Goal: Task Accomplishment & Management: Manage account settings

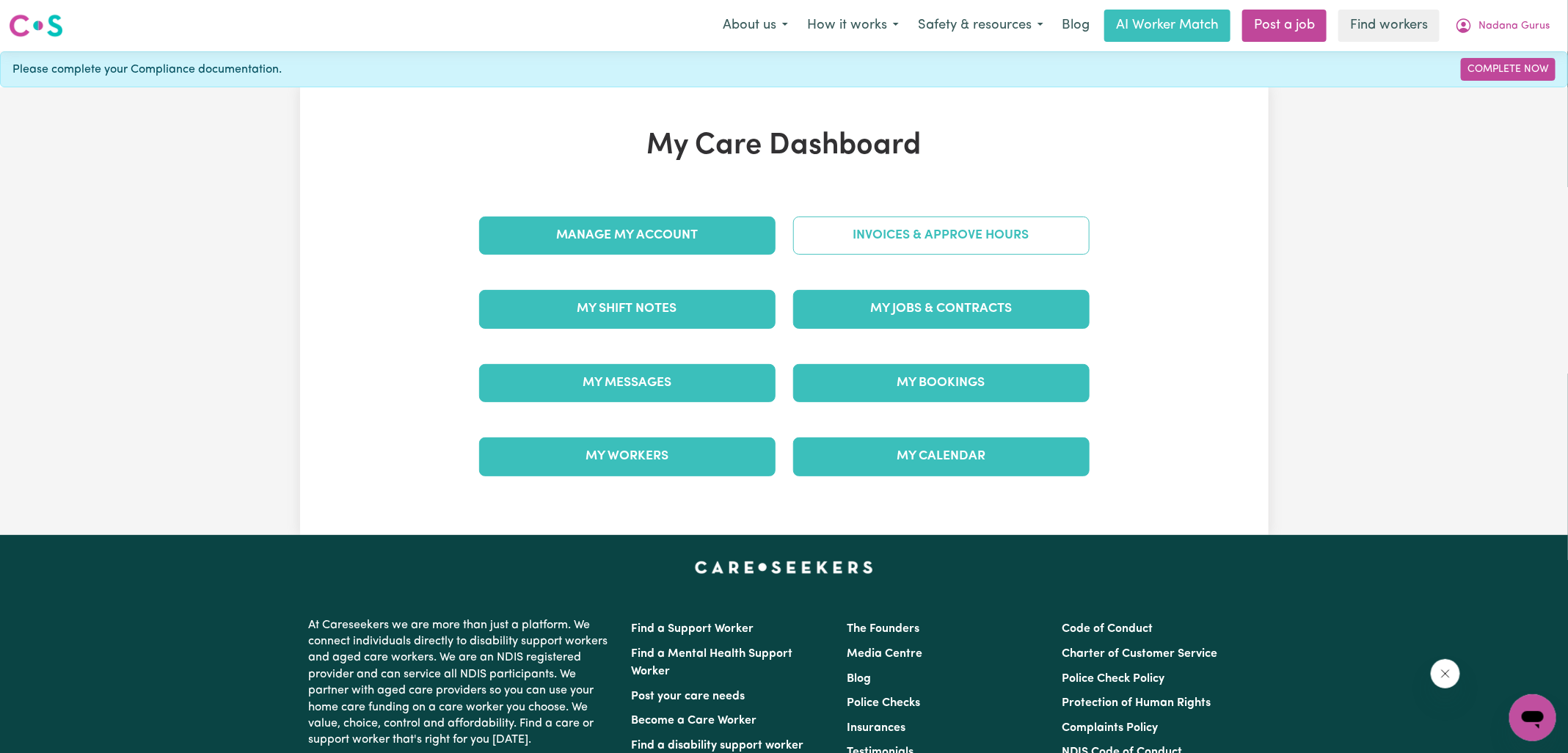
click at [864, 237] on link "Invoices & Approve Hours" at bounding box center [942, 236] width 296 height 38
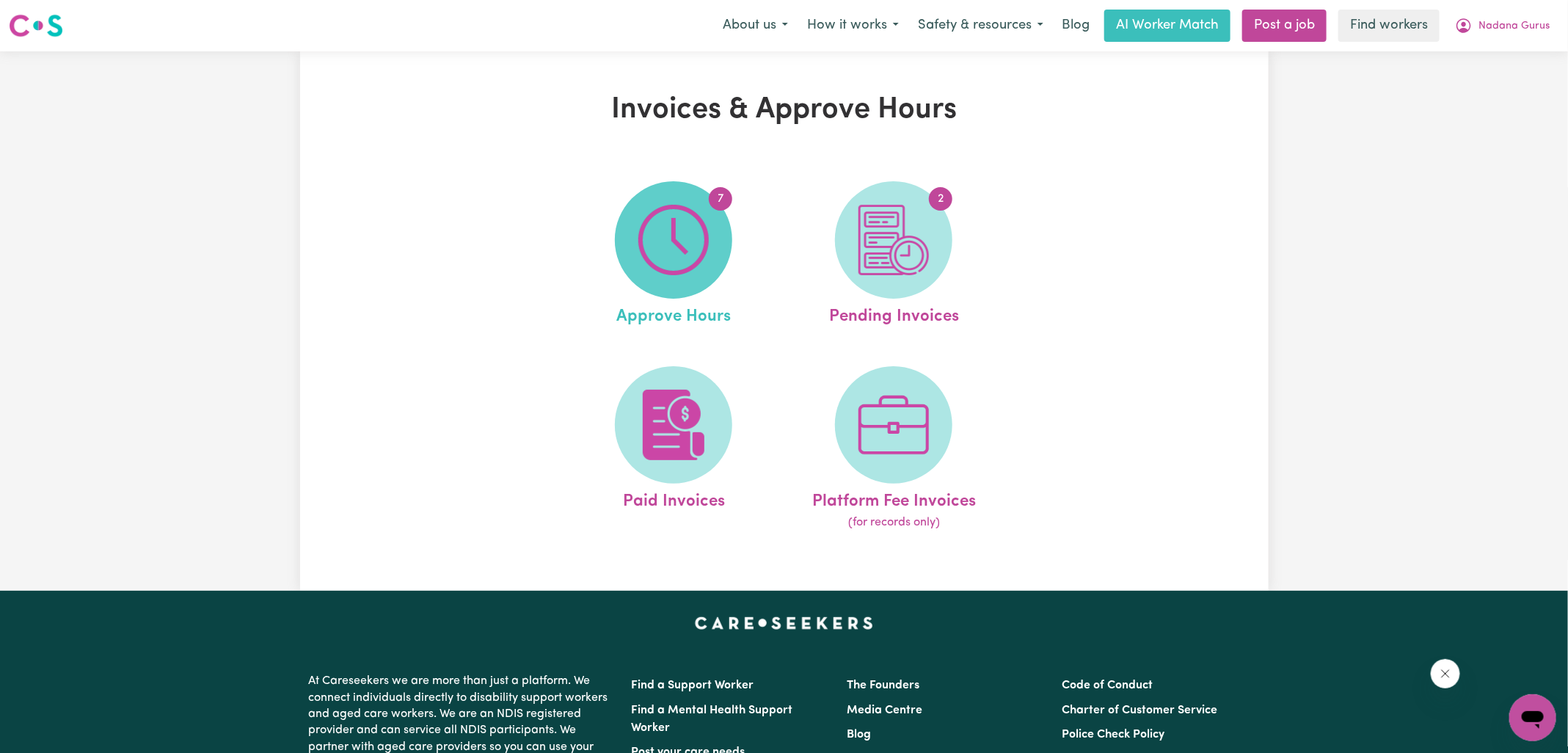
click at [701, 243] on img at bounding box center [674, 240] width 71 height 71
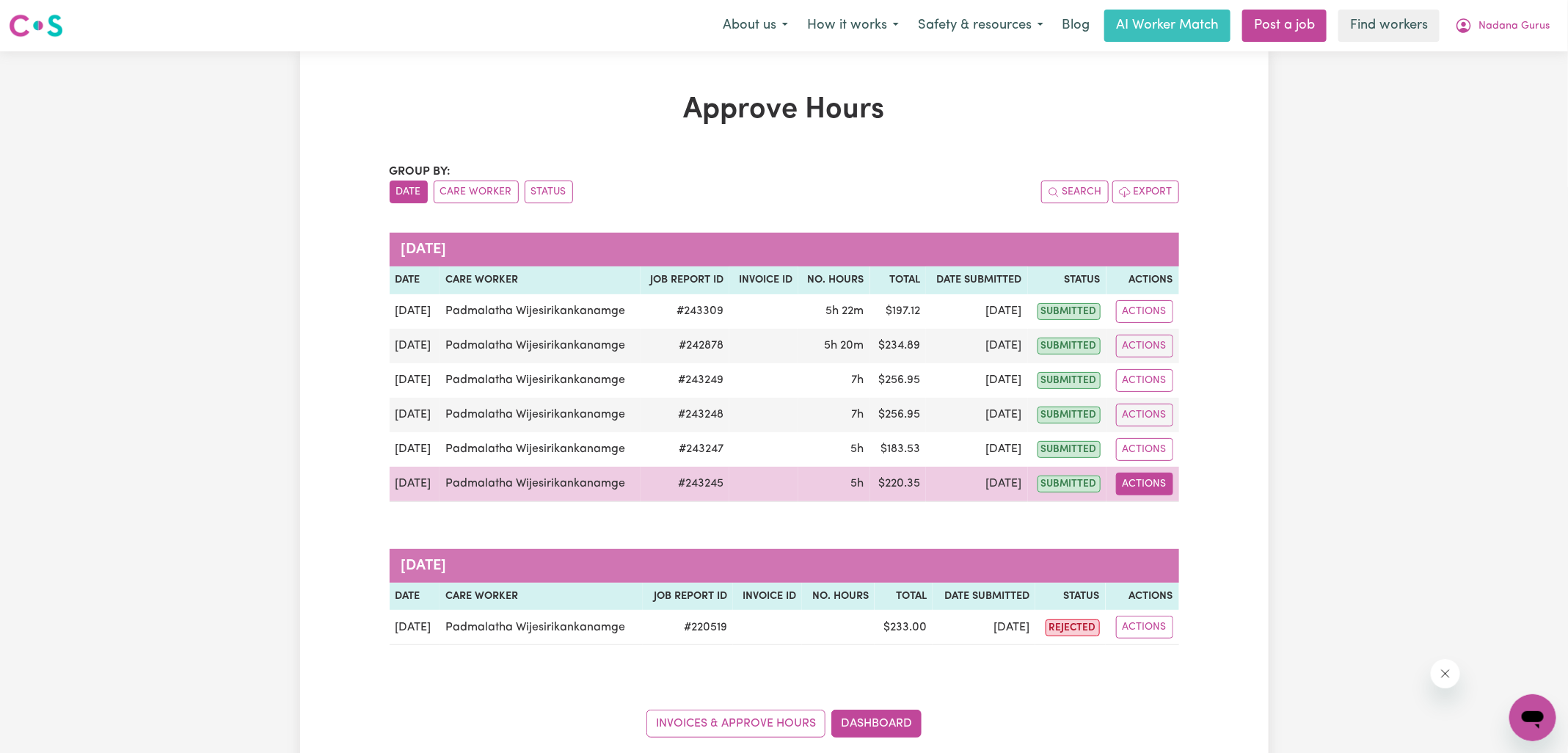
click at [1145, 487] on button "Actions" at bounding box center [1144, 484] width 58 height 23
click at [1164, 510] on link "View Job Report" at bounding box center [1179, 517] width 126 height 29
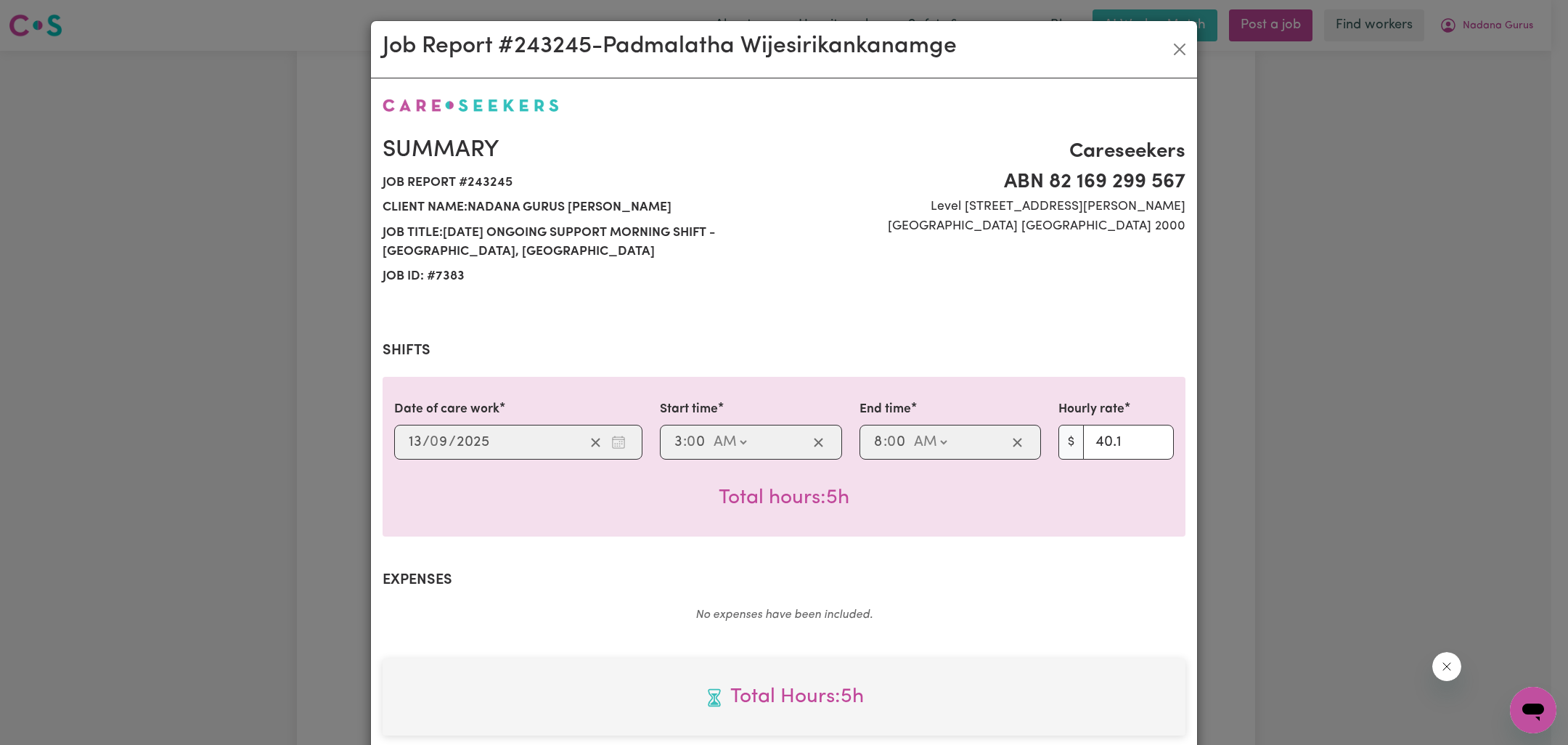
scroll to position [392, 0]
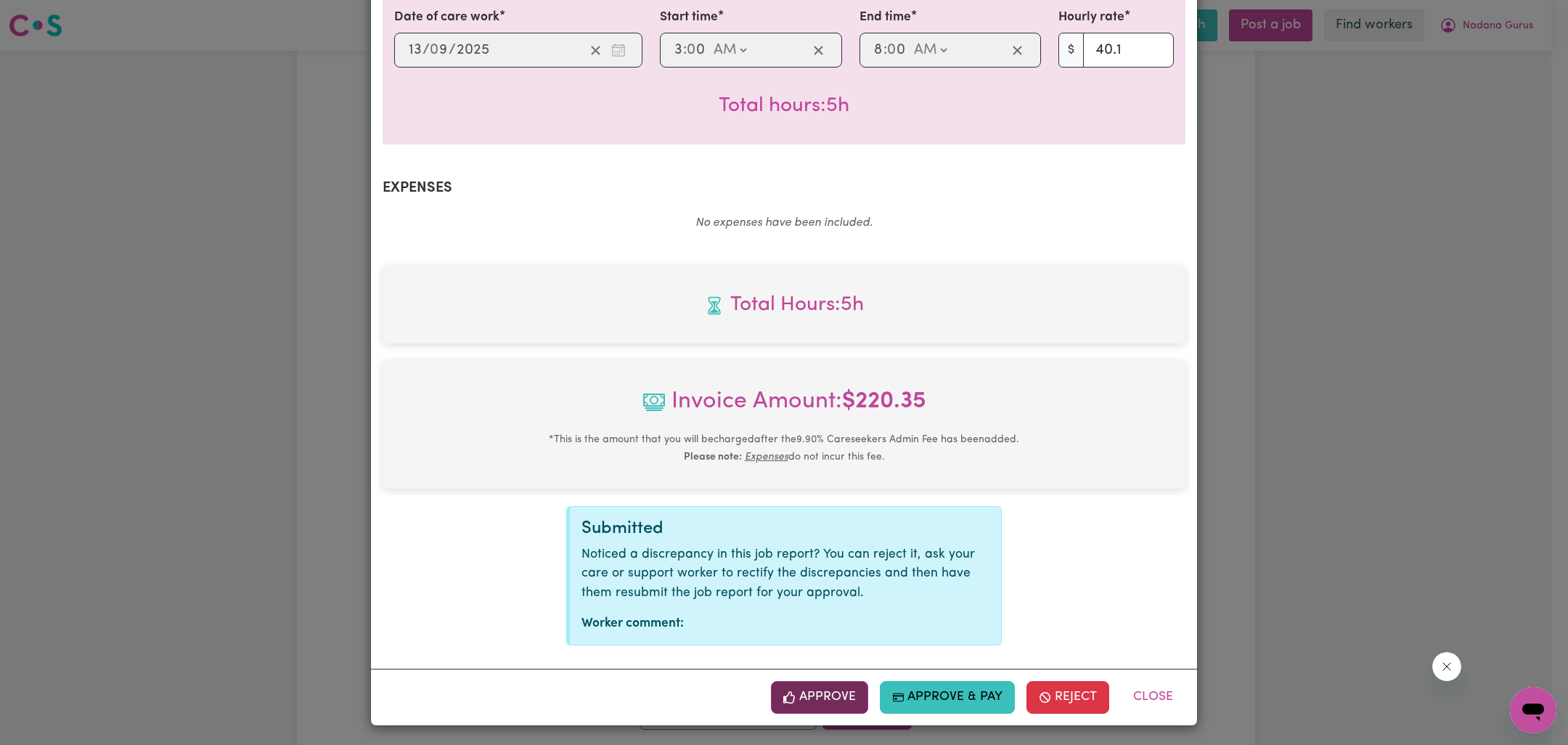
click at [835, 686] on button "Approve" at bounding box center [819, 697] width 97 height 32
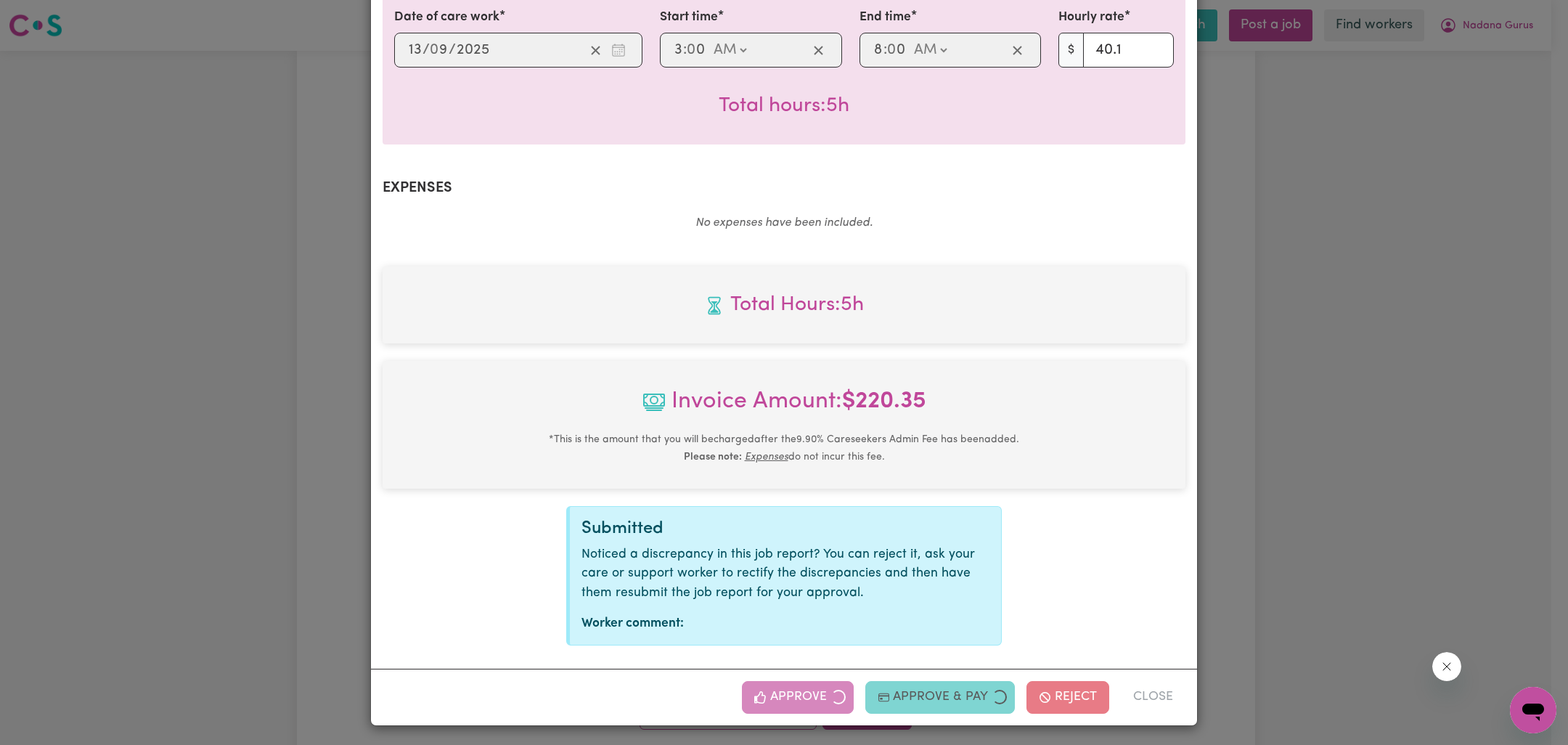
click at [1370, 478] on div "Job Report # 243245 - [PERSON_NAME] Summary Job report # 243245 Client name: Na…" at bounding box center [784, 372] width 1568 height 745
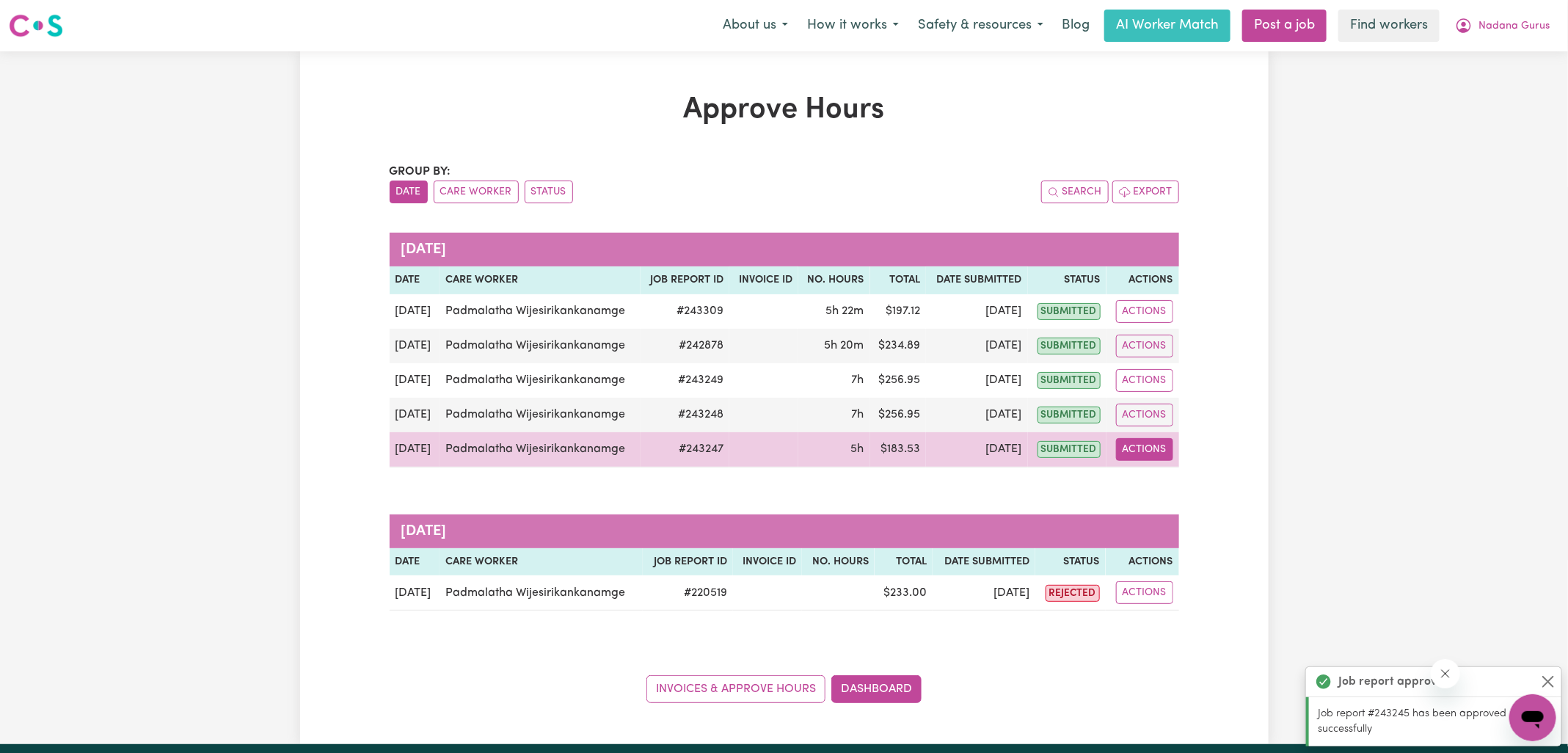
click at [1131, 445] on button "Actions" at bounding box center [1144, 450] width 58 height 23
click at [1154, 484] on link "View Job Report" at bounding box center [1179, 483] width 126 height 29
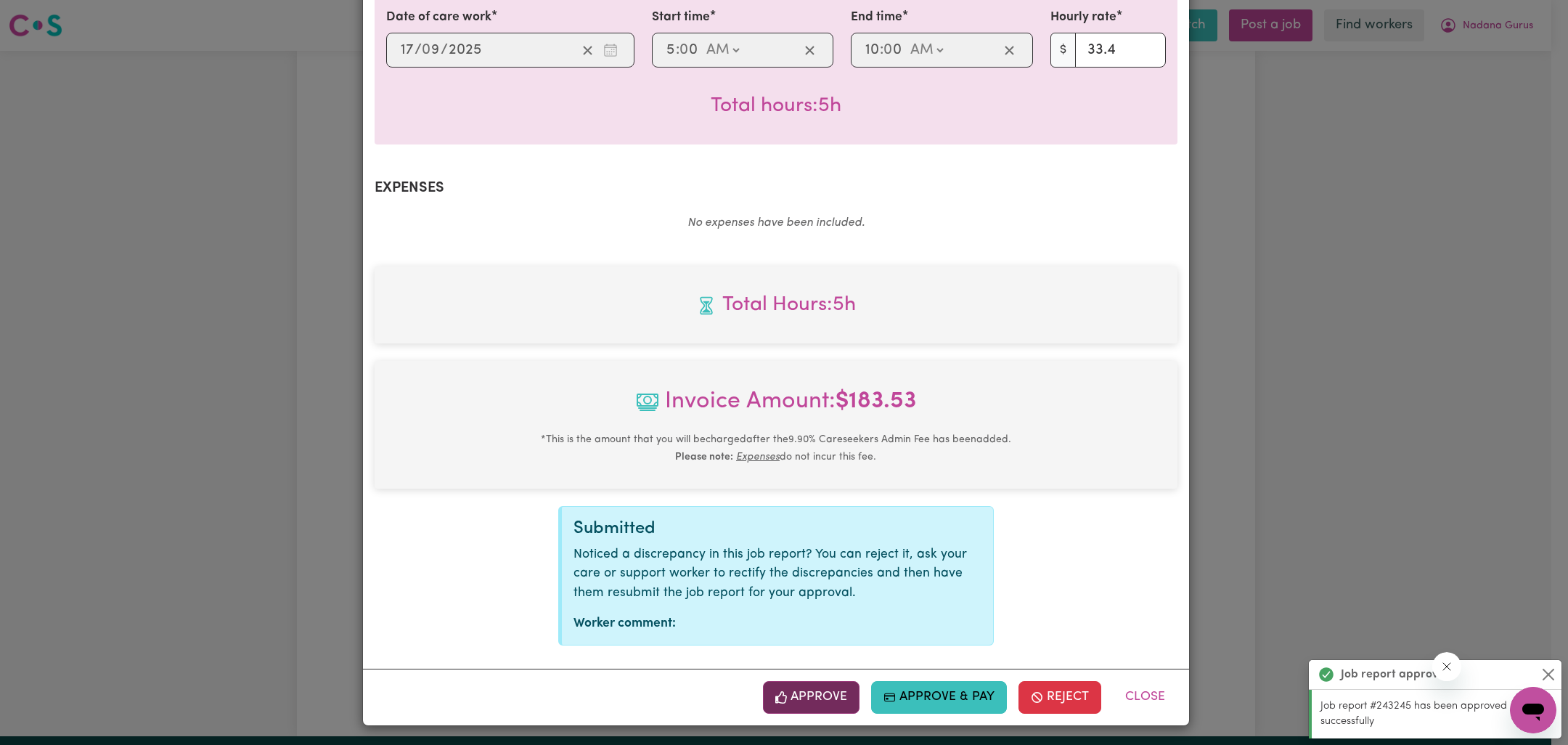
click at [831, 689] on button "Approve" at bounding box center [812, 697] width 97 height 32
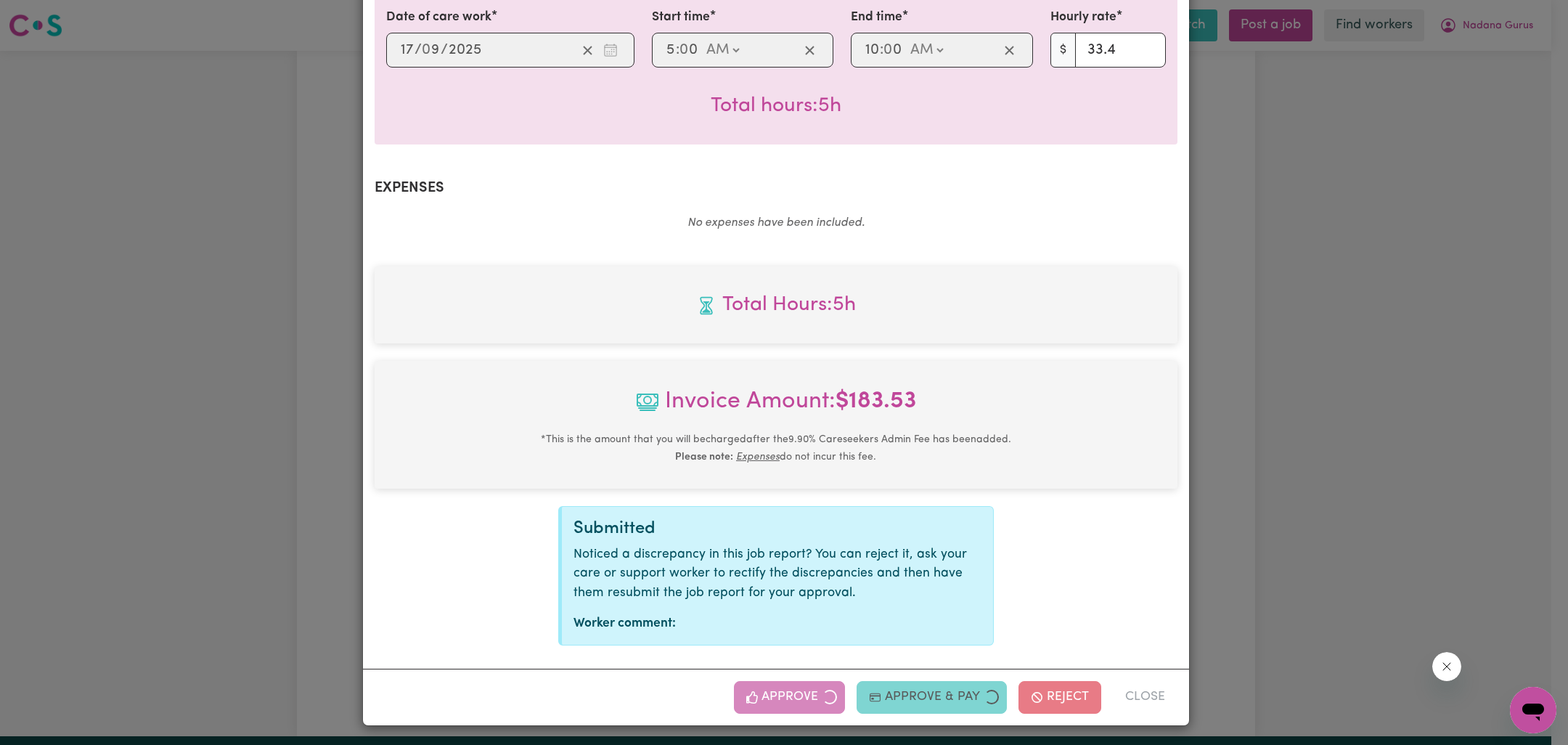
scroll to position [158, 0]
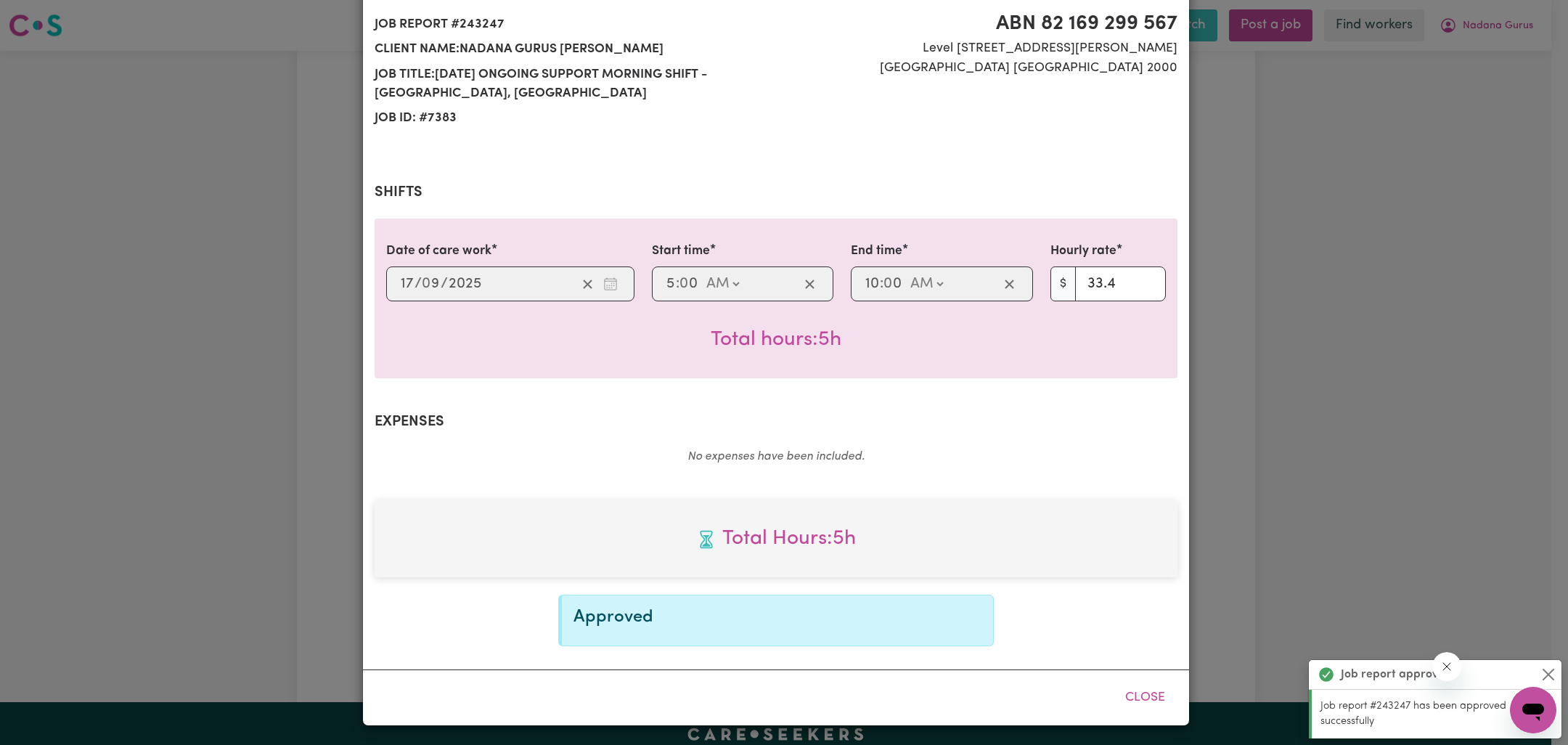
click at [1253, 199] on div "Job Report # 243247 - [PERSON_NAME] Summary Job report # 243247 Client name: Na…" at bounding box center [784, 372] width 1568 height 745
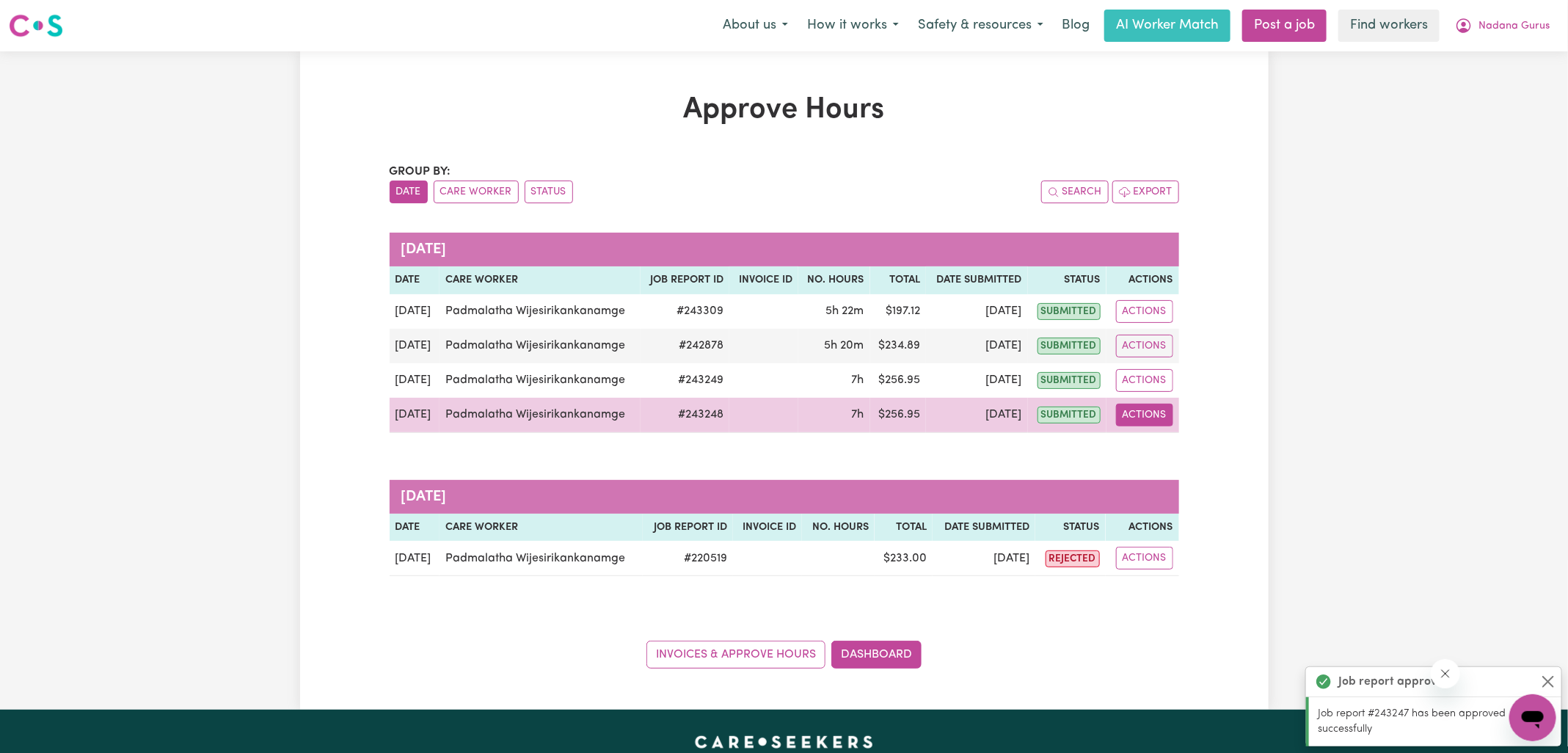
click at [1137, 412] on button "Actions" at bounding box center [1144, 415] width 58 height 23
click at [1181, 445] on link "View Job Report" at bounding box center [1179, 448] width 126 height 29
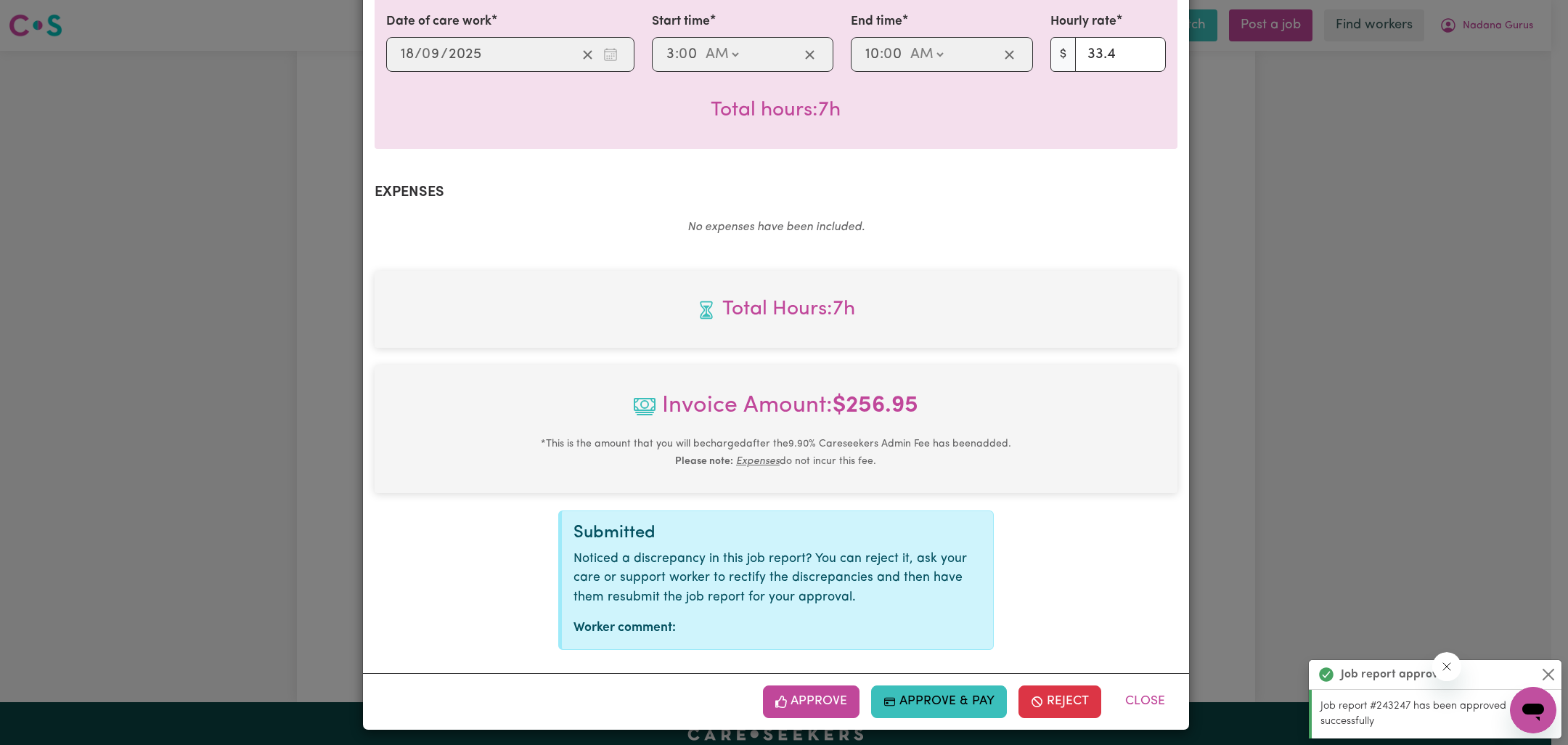
scroll to position [392, 0]
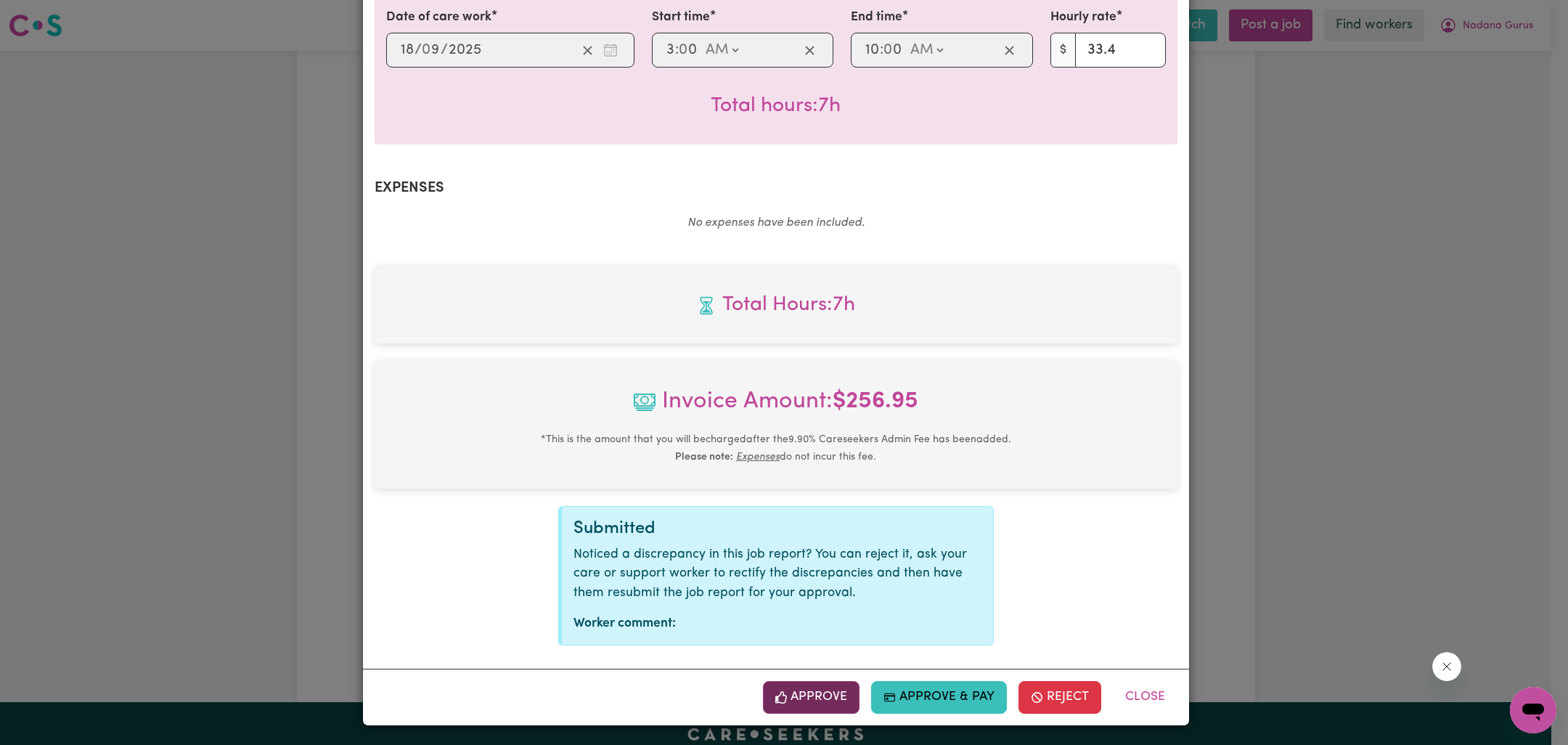
click at [830, 701] on button "Approve" at bounding box center [812, 697] width 97 height 32
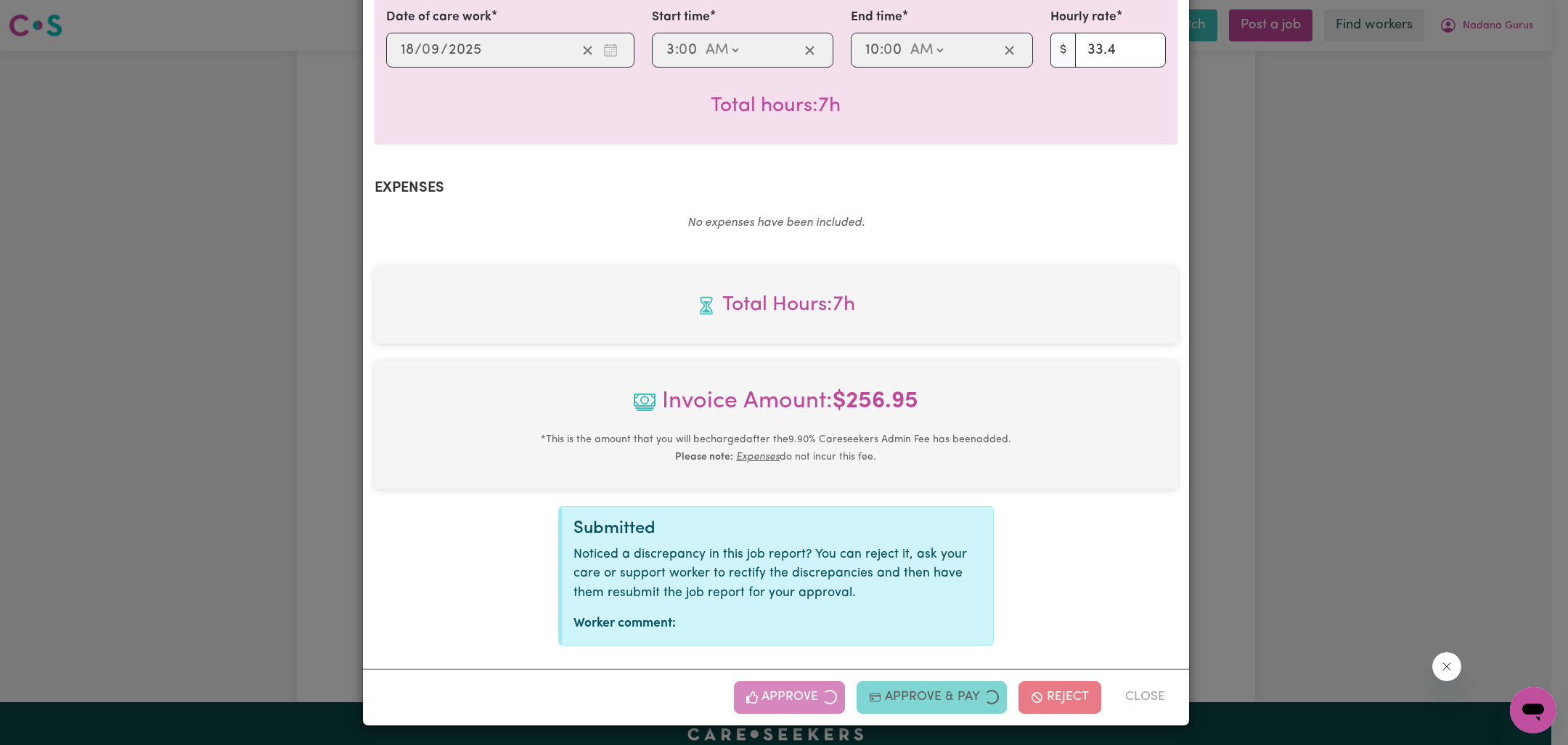
click at [1298, 422] on div "Job Report # 243248 - [PERSON_NAME] Summary Job report # 243248 Client name: Na…" at bounding box center [784, 372] width 1568 height 745
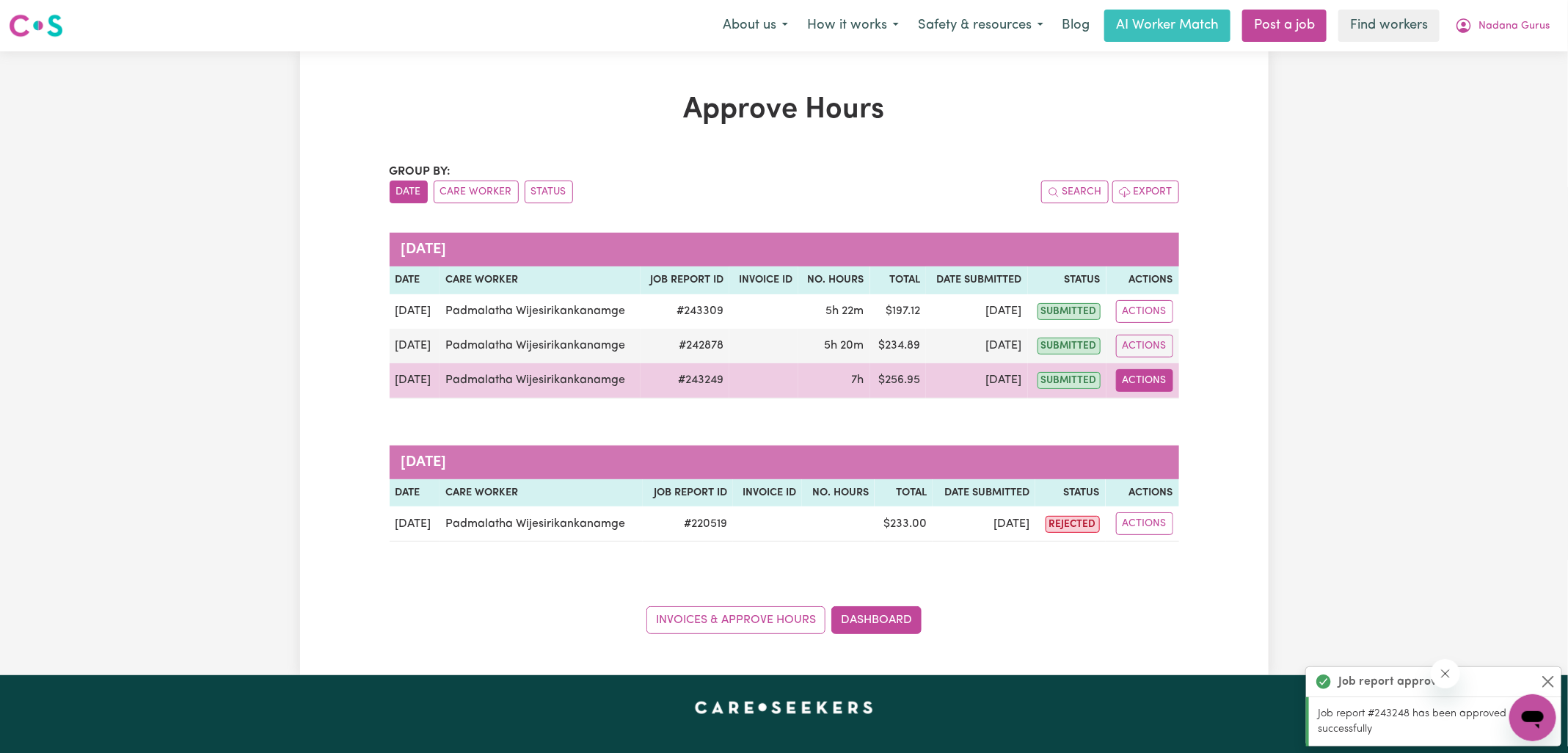
click at [1144, 378] on button "Actions" at bounding box center [1144, 381] width 58 height 23
click at [1163, 422] on link "View Job Report" at bounding box center [1179, 414] width 126 height 29
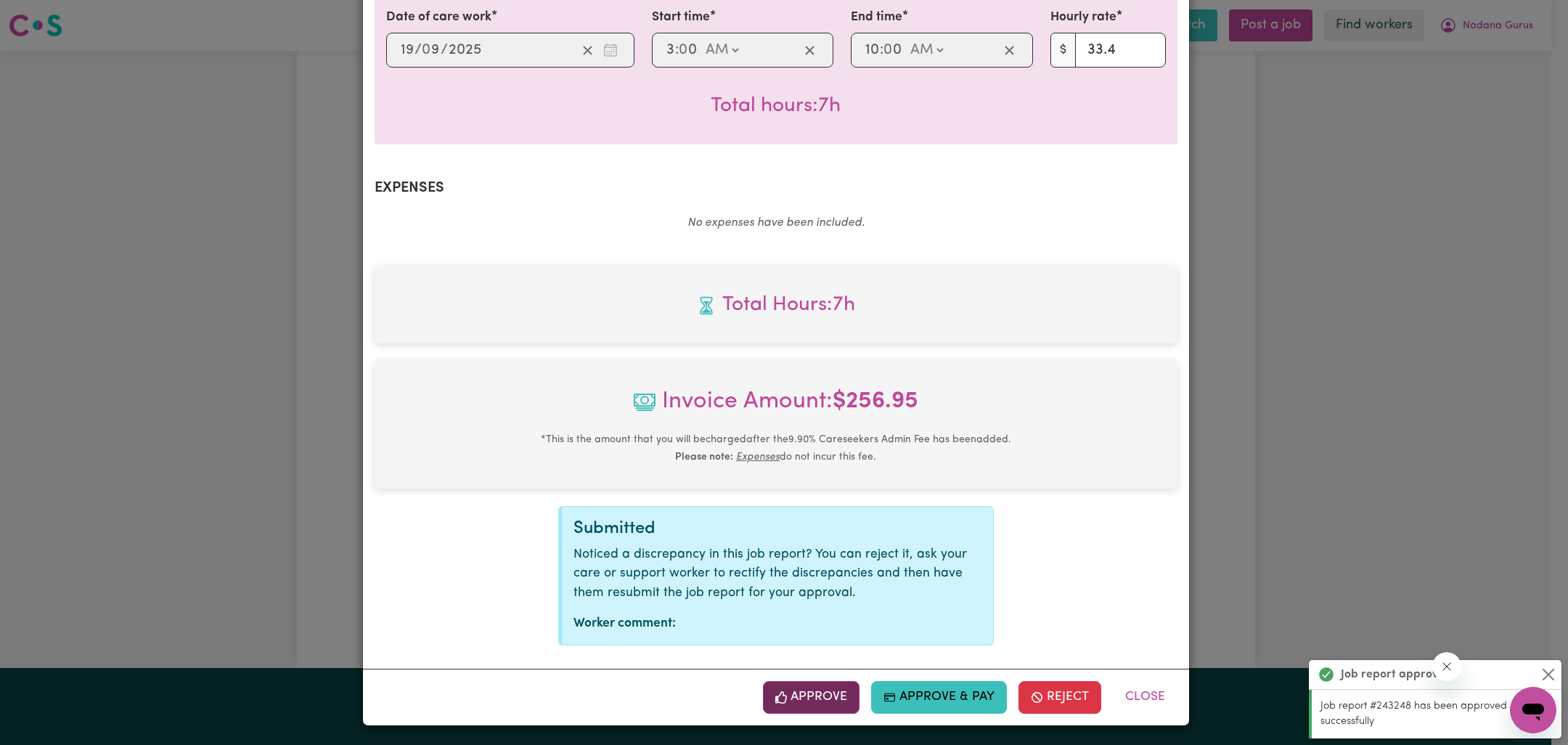
drag, startPoint x: 824, startPoint y: 689, endPoint x: 1142, endPoint y: 493, distance: 373.6
click at [823, 689] on button "Approve" at bounding box center [812, 697] width 97 height 32
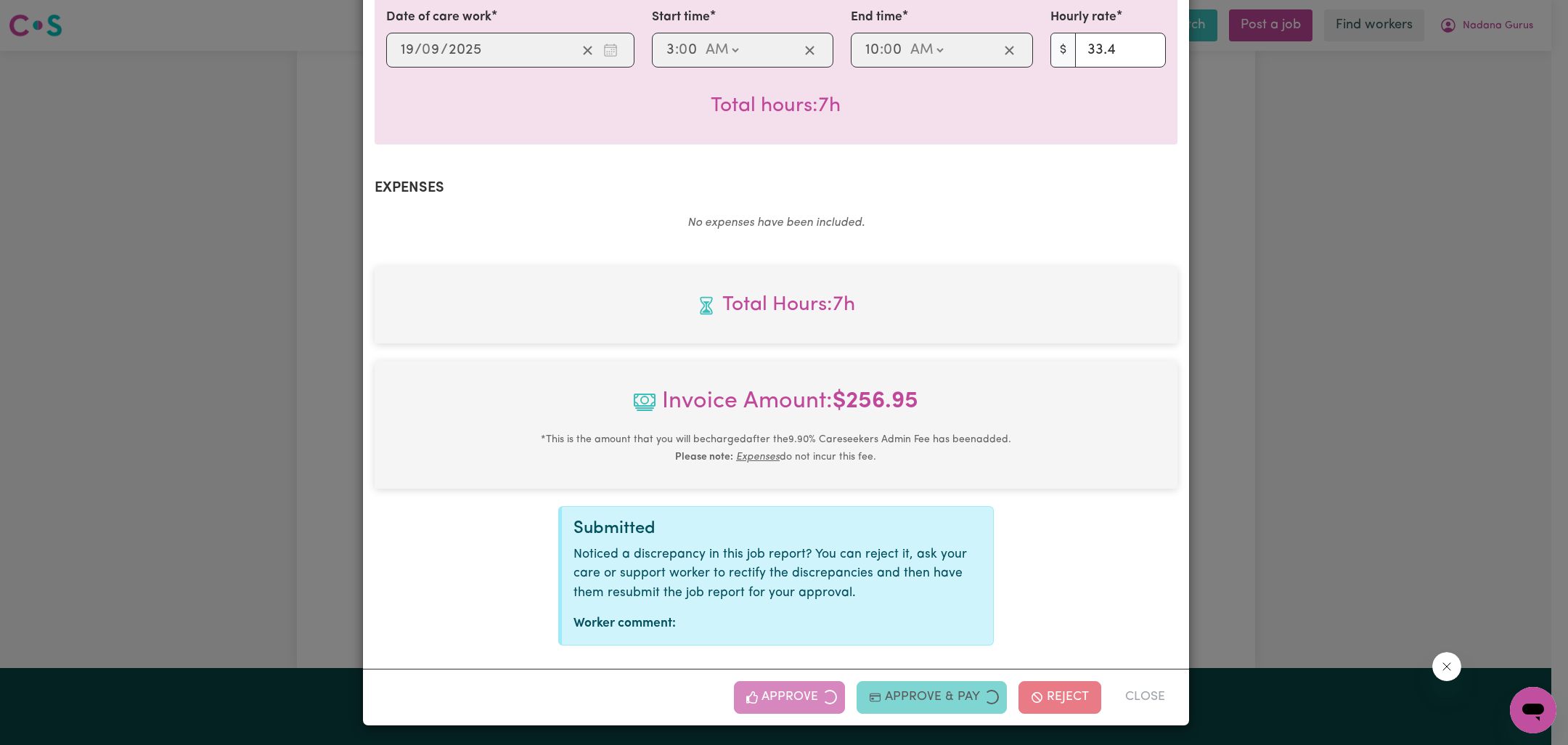
click at [1402, 410] on div "Job Report # 243249 - [PERSON_NAME] Summary Job report # 243249 Client name: Na…" at bounding box center [784, 372] width 1568 height 745
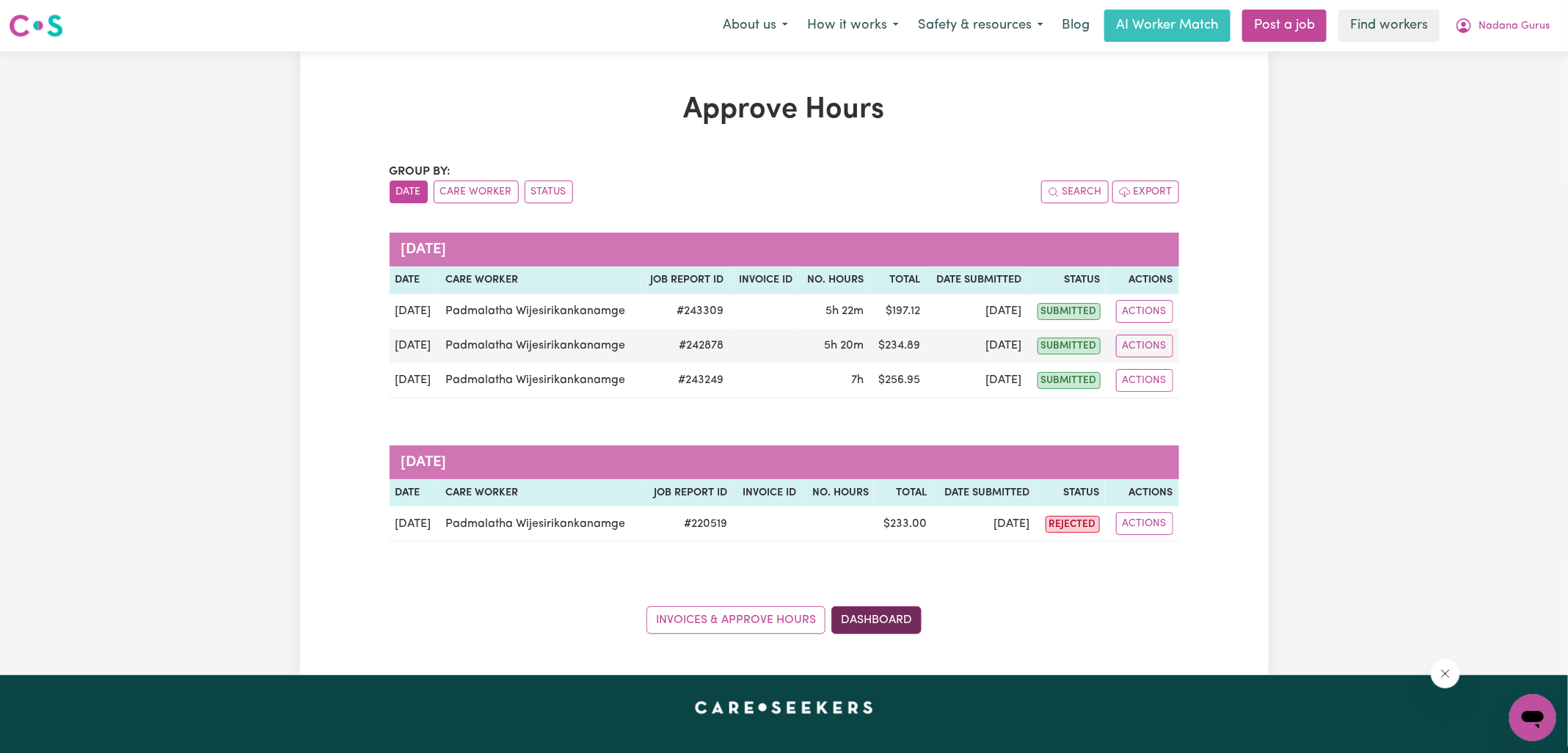
click at [900, 619] on link "Dashboard" at bounding box center [876, 620] width 91 height 28
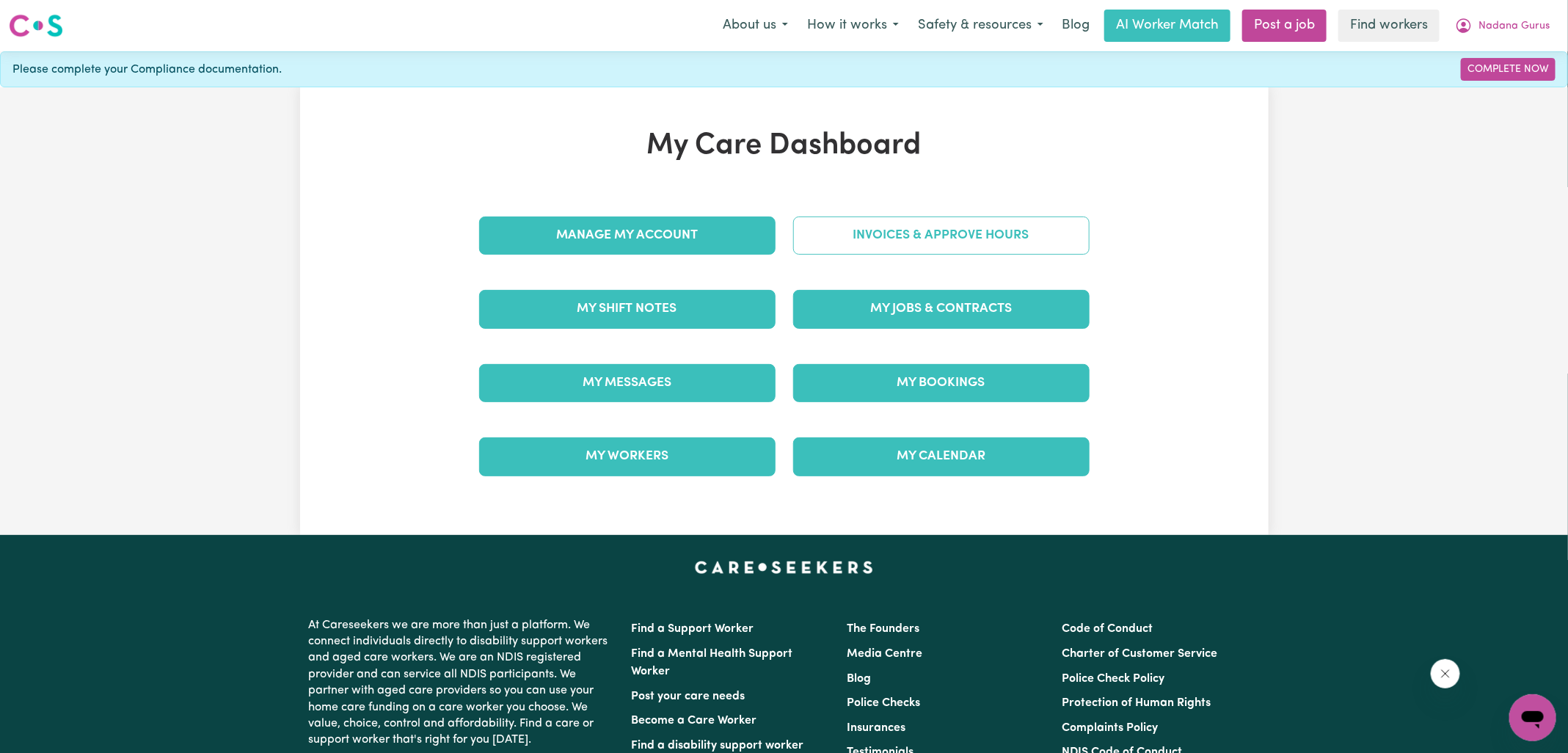
click at [967, 239] on link "Invoices & Approve Hours" at bounding box center [942, 236] width 296 height 38
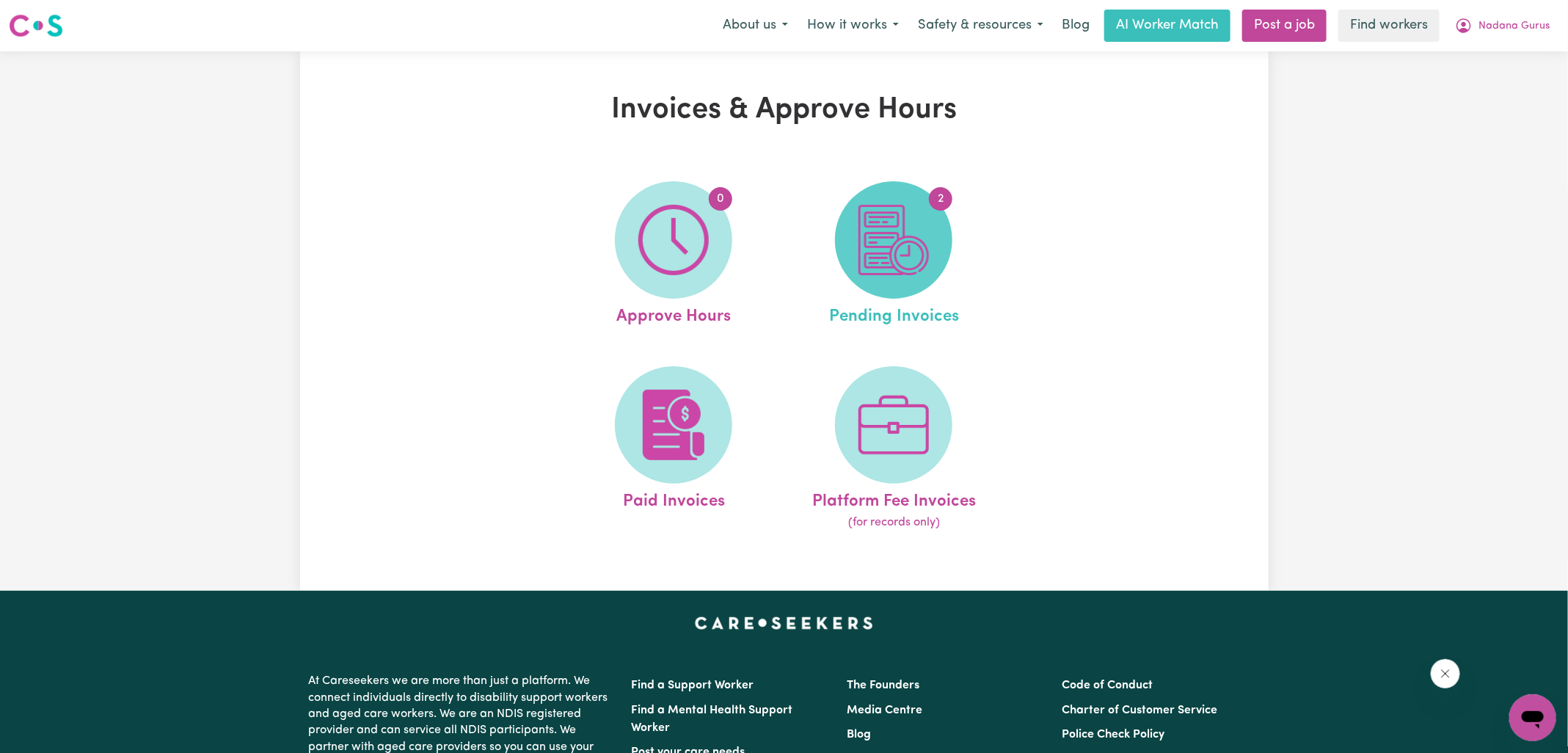
click at [942, 245] on span "2" at bounding box center [893, 239] width 117 height 117
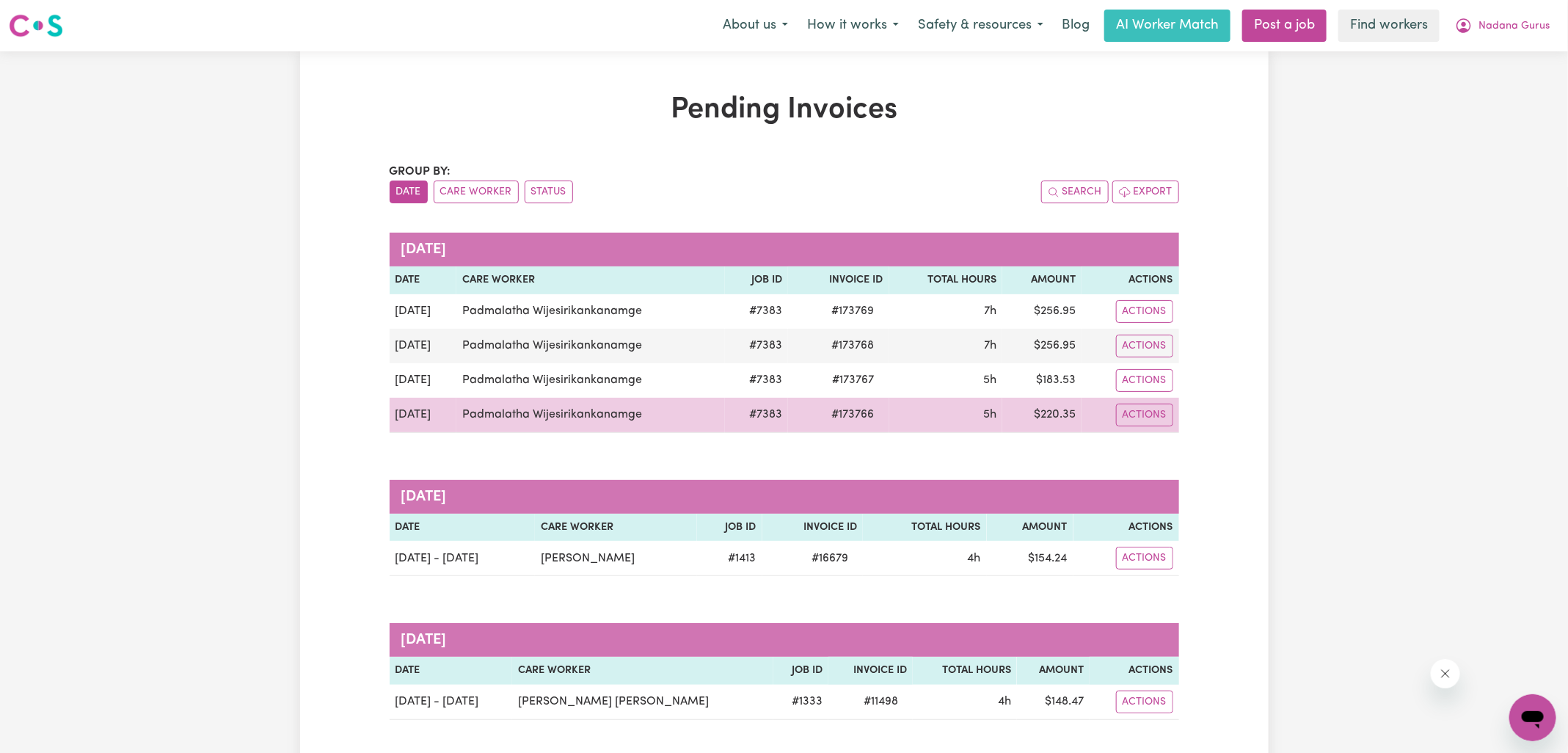
click at [856, 410] on span "# 173766" at bounding box center [853, 414] width 60 height 18
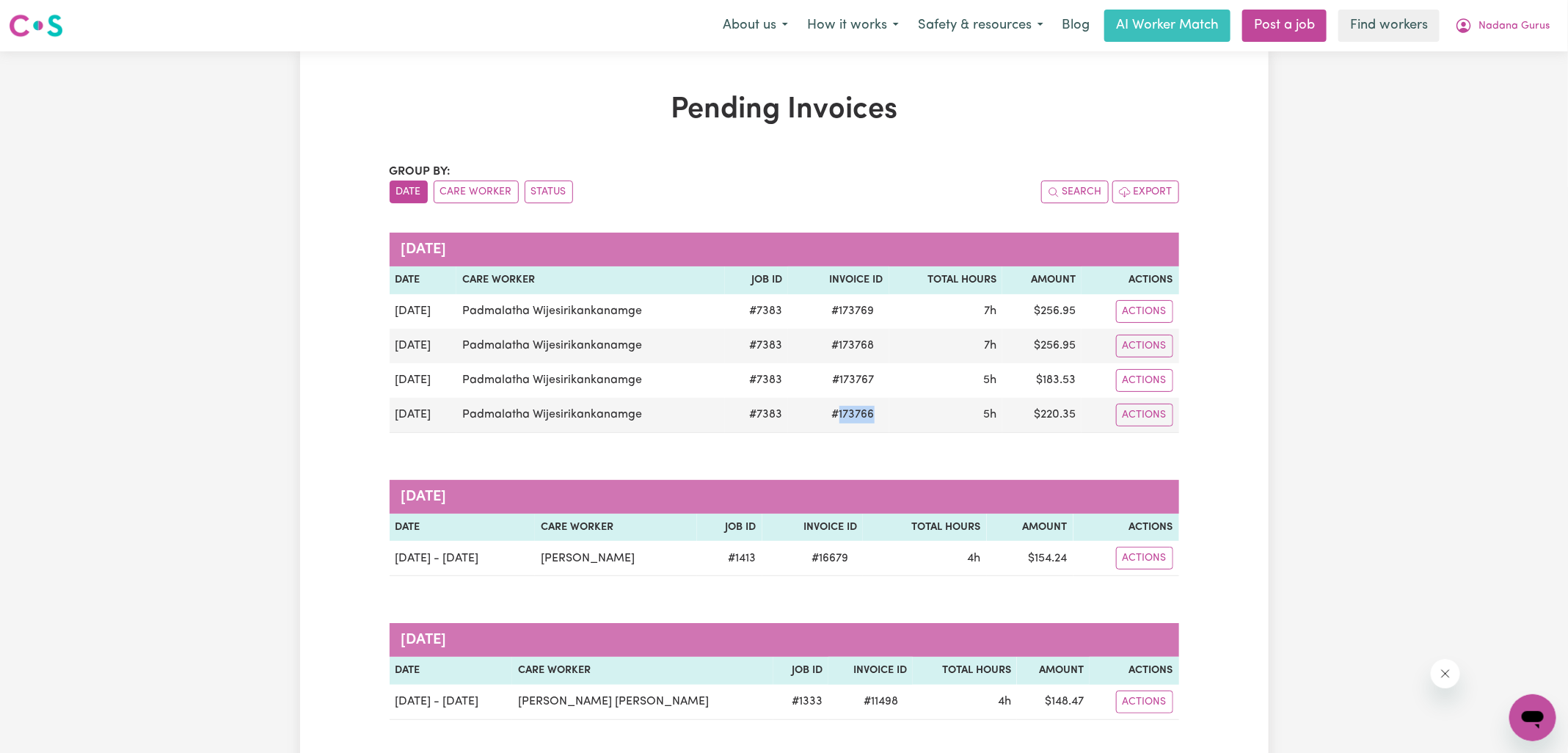
copy span "173766"
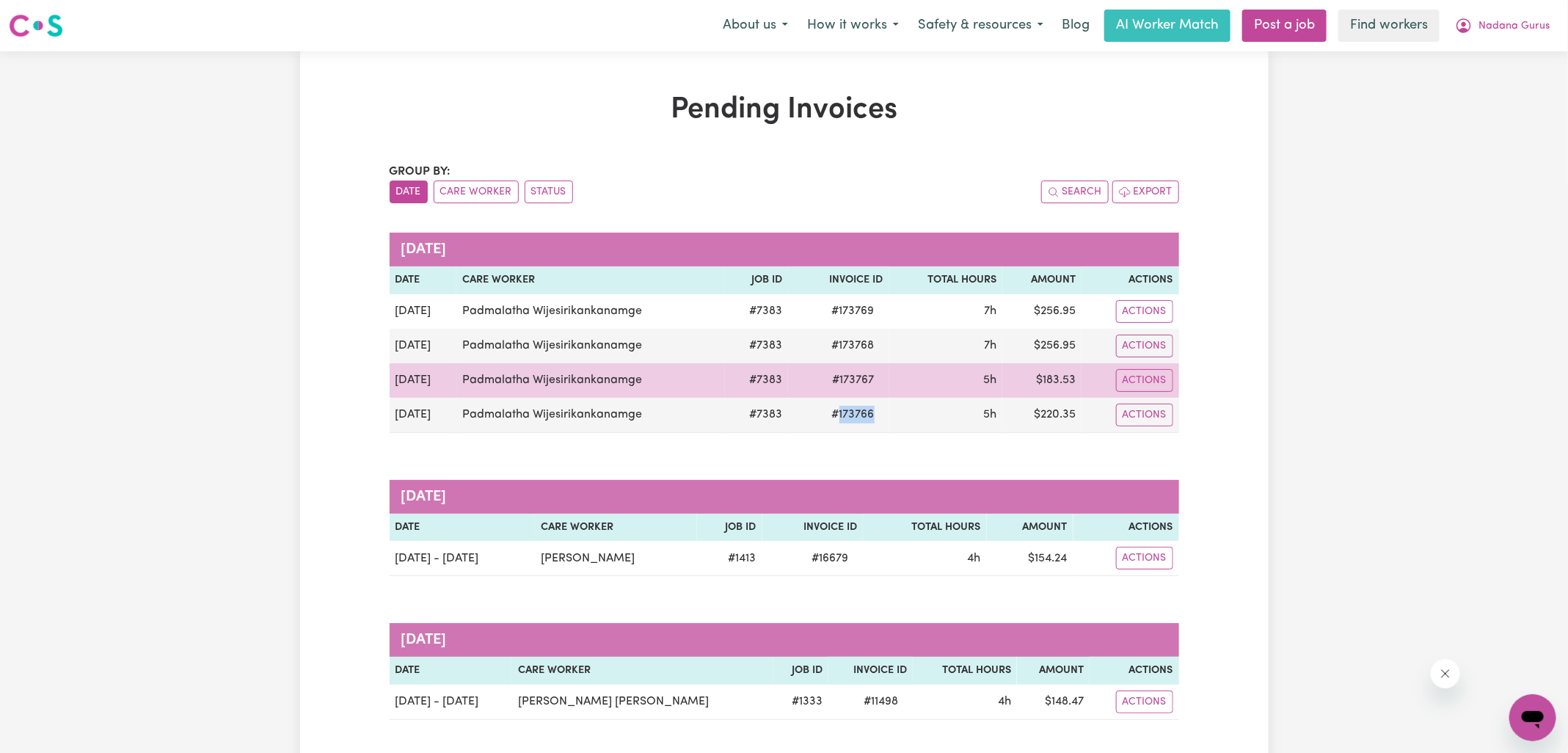
click at [851, 390] on td "# 173767" at bounding box center [839, 380] width 101 height 35
click at [852, 383] on span "# 173767" at bounding box center [853, 380] width 59 height 18
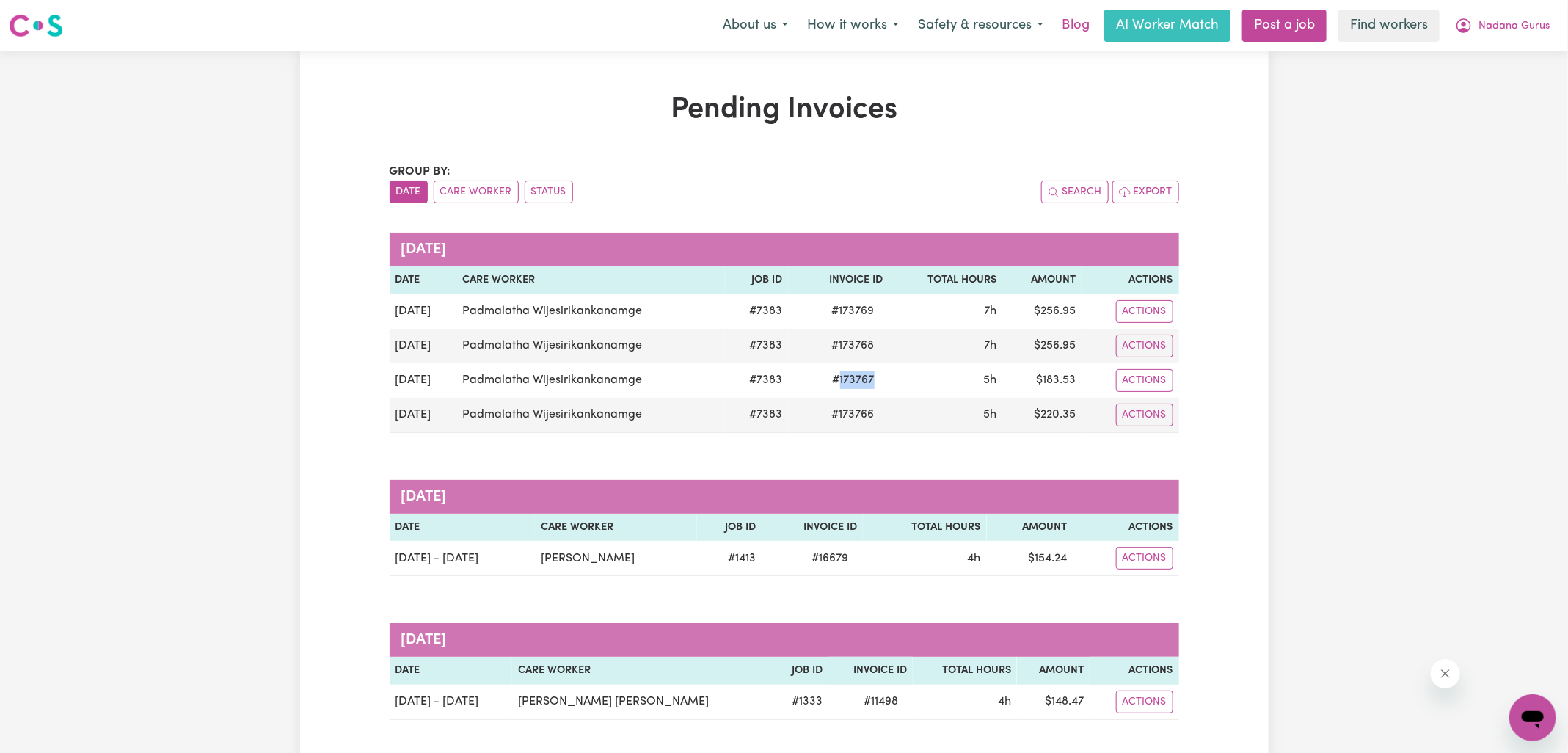
copy span "173767"
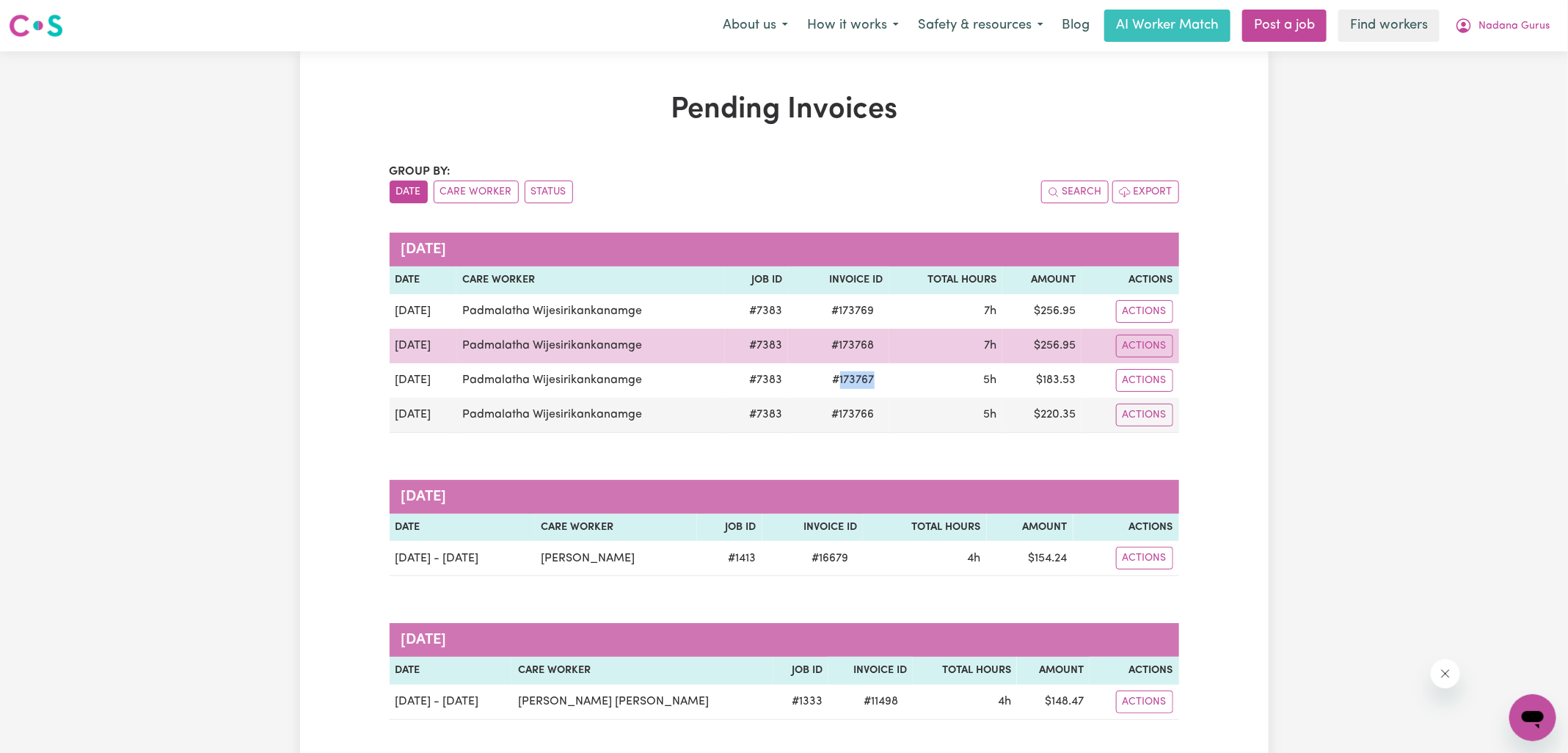
click at [853, 333] on td "# 173768" at bounding box center [839, 345] width 101 height 35
click at [854, 344] on span "# 173768" at bounding box center [853, 345] width 60 height 18
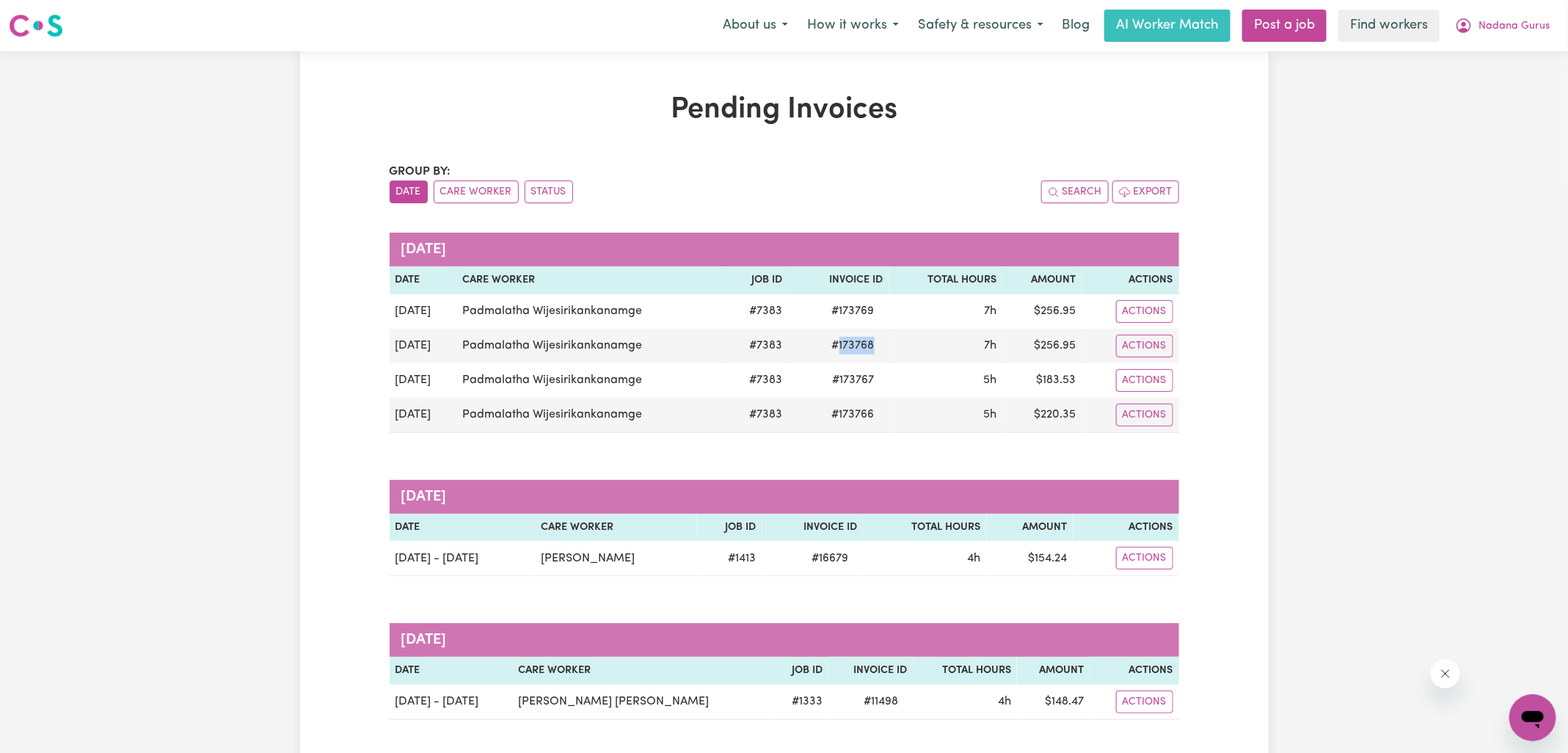
copy span "173768"
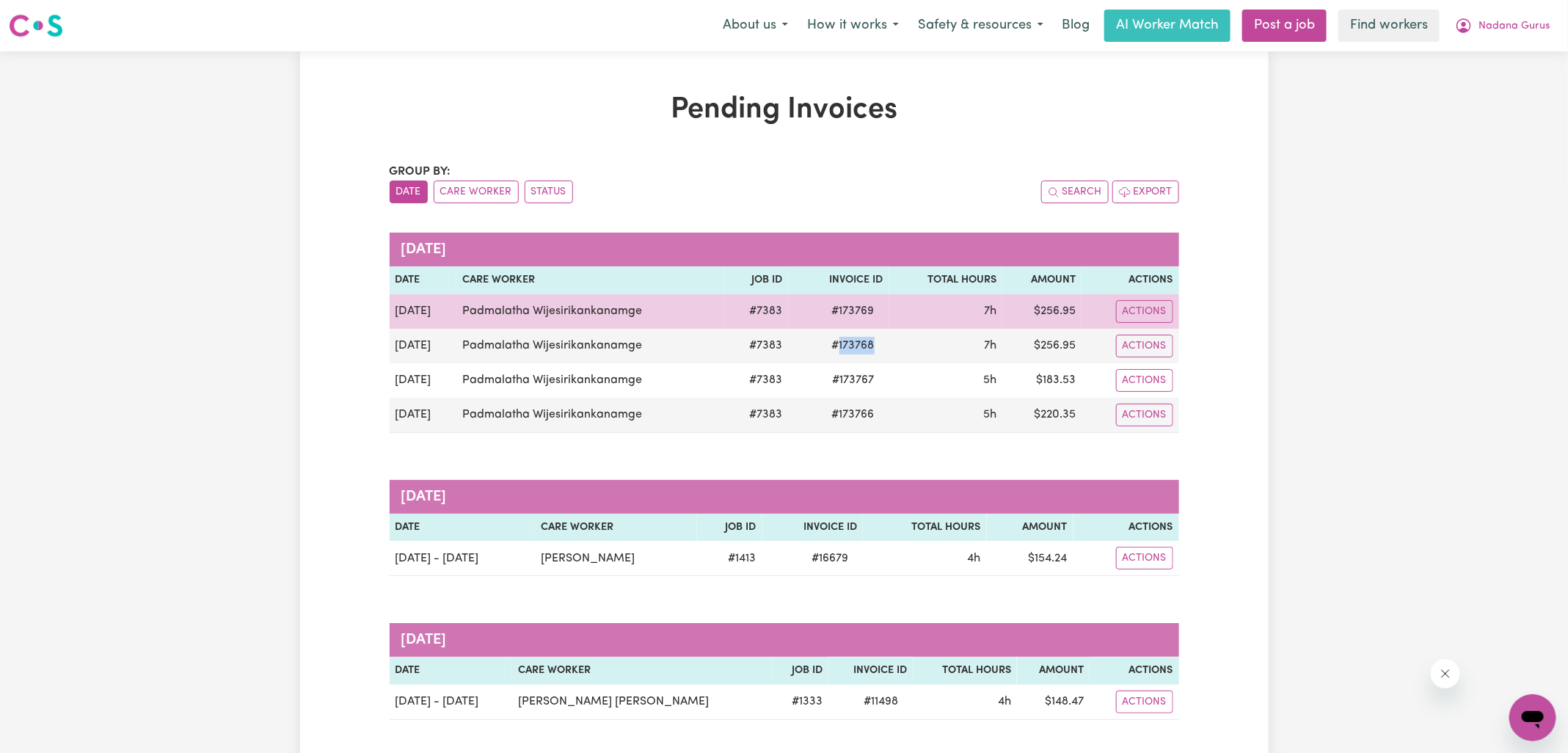
click at [852, 305] on span "# 173769" at bounding box center [853, 311] width 60 height 18
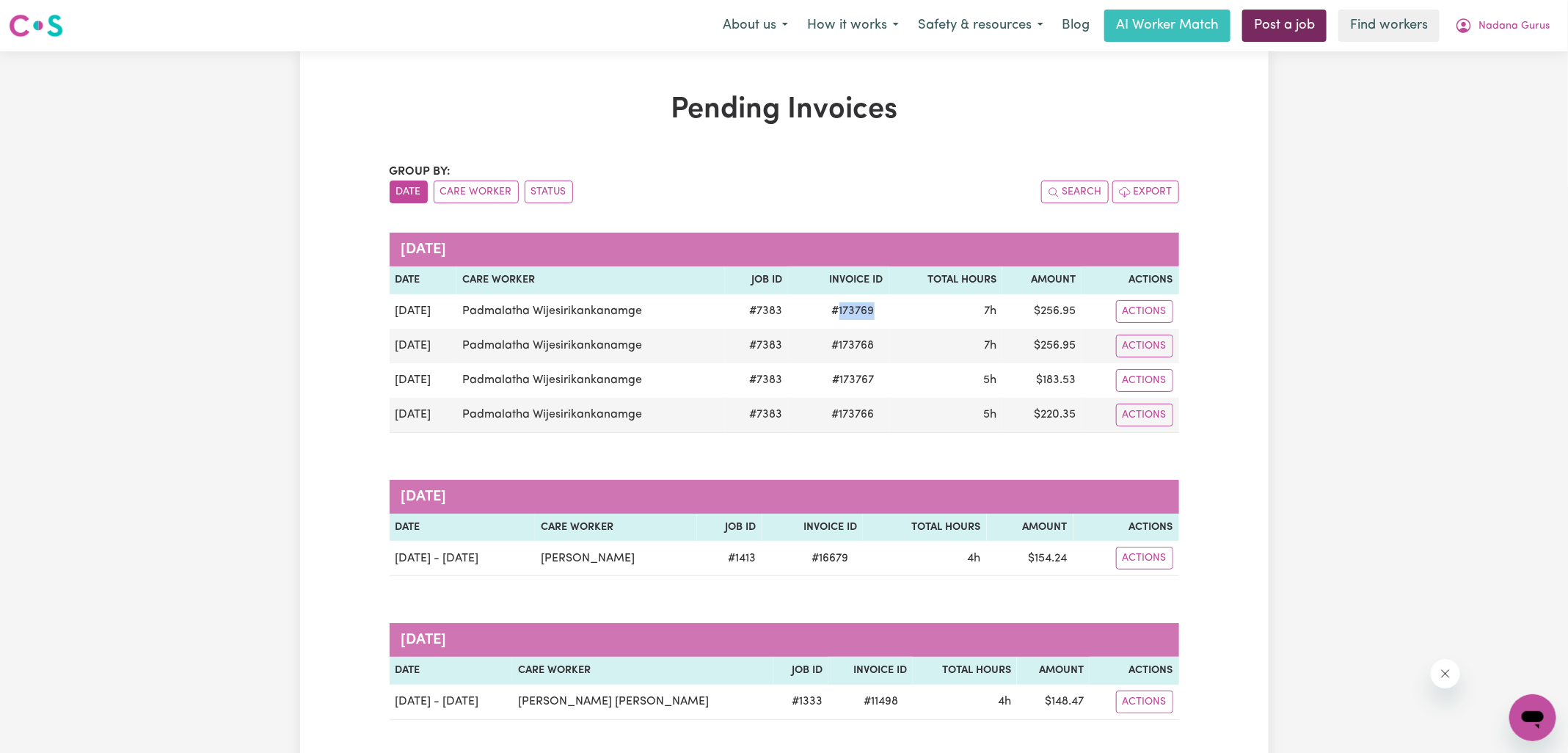
copy span "173769"
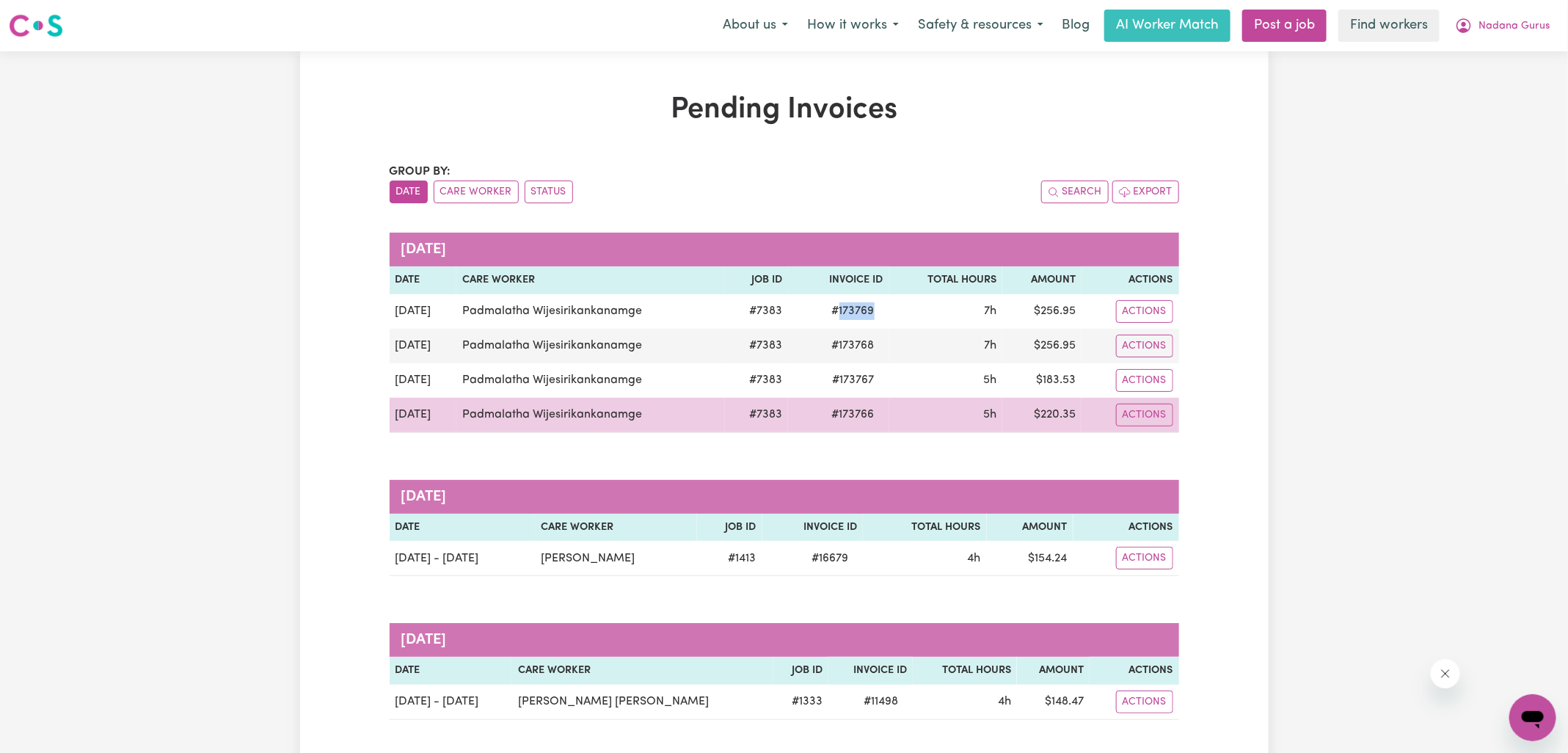
click at [1062, 407] on td "$ 220.35" at bounding box center [1041, 415] width 79 height 35
drag, startPoint x: 1062, startPoint y: 407, endPoint x: 1077, endPoint y: 406, distance: 15.0
click at [1062, 406] on td "$ 220.35" at bounding box center [1041, 415] width 79 height 35
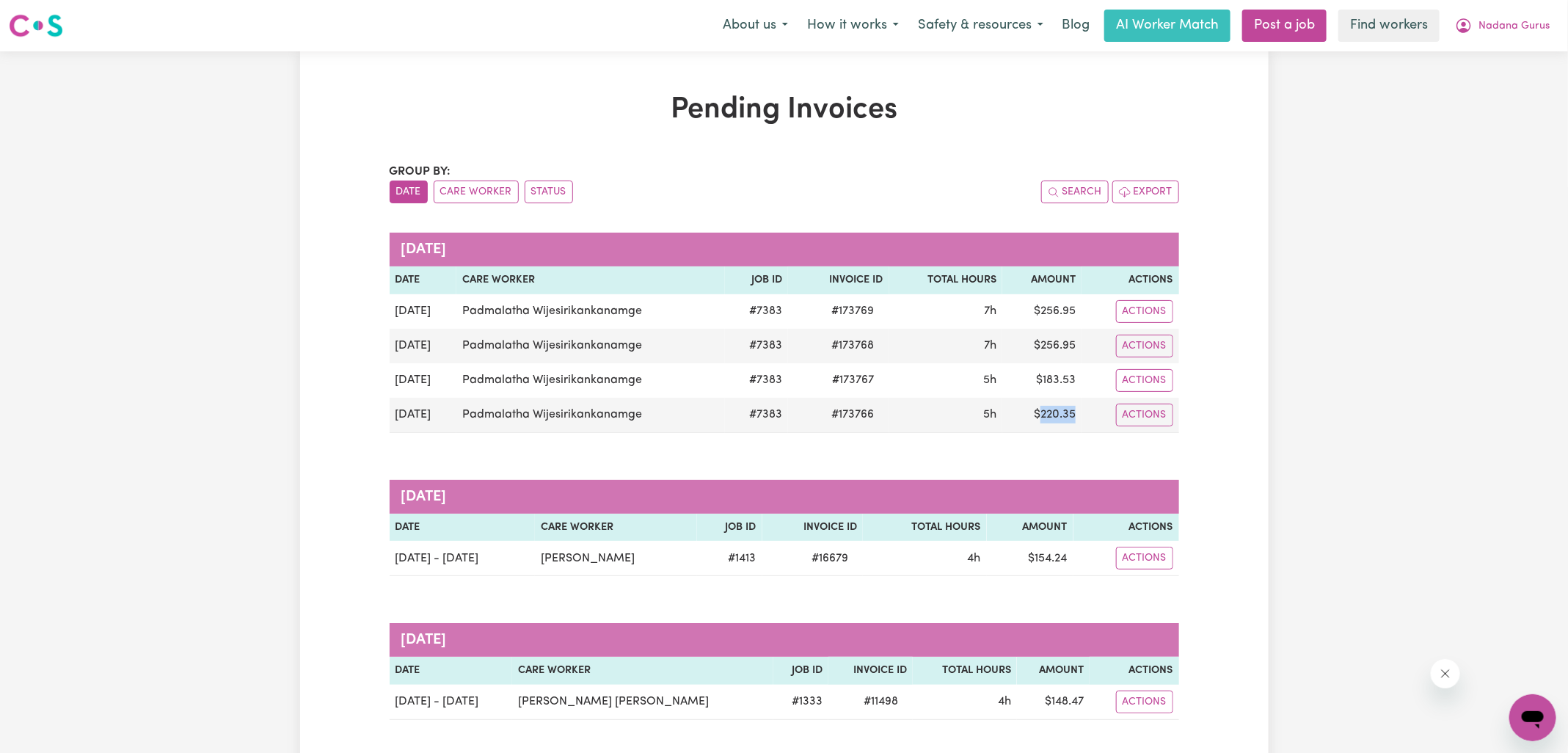
copy td "220.35"
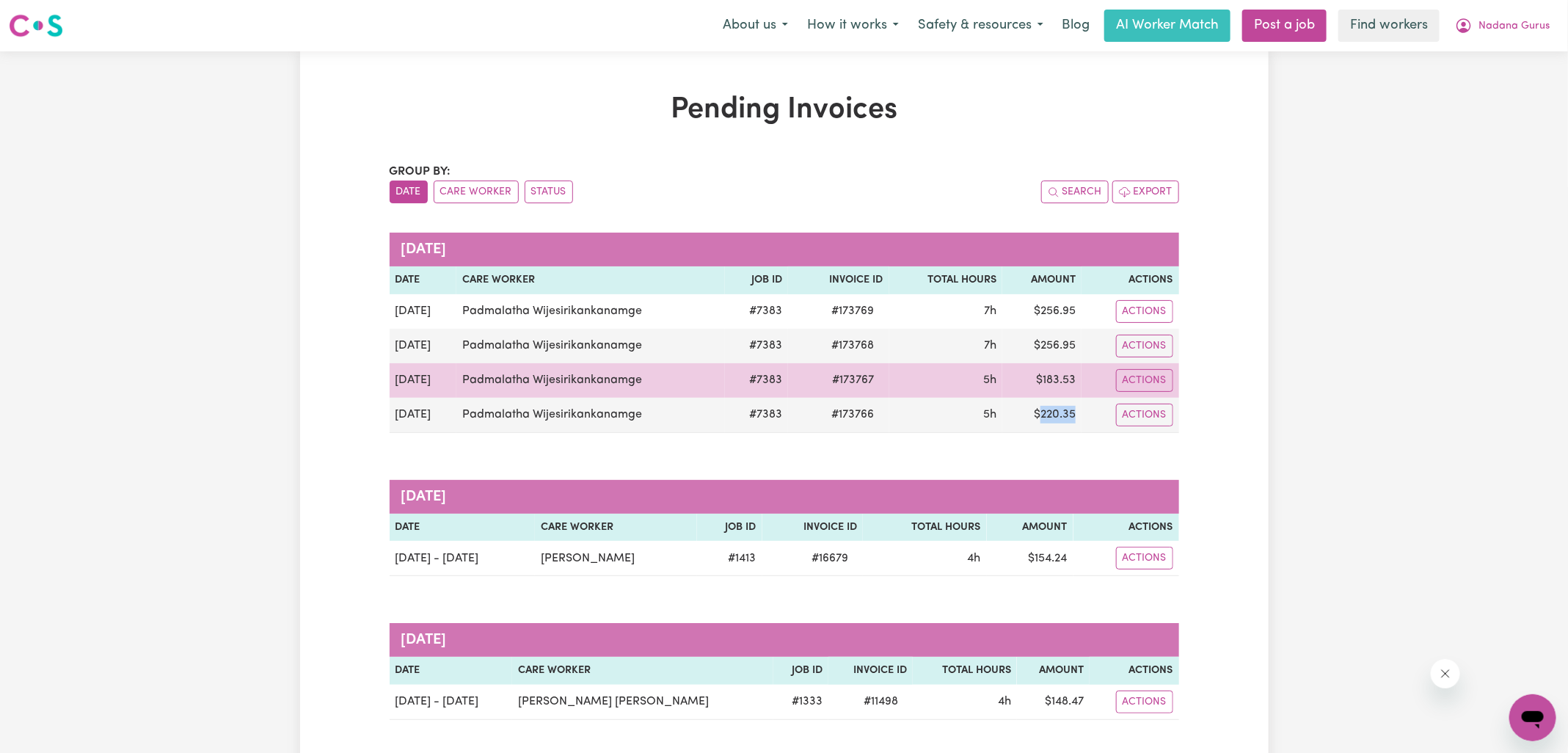
click at [1060, 366] on td "$ 183.53" at bounding box center [1041, 380] width 79 height 35
click at [1061, 377] on td "$ 183.53" at bounding box center [1041, 380] width 79 height 35
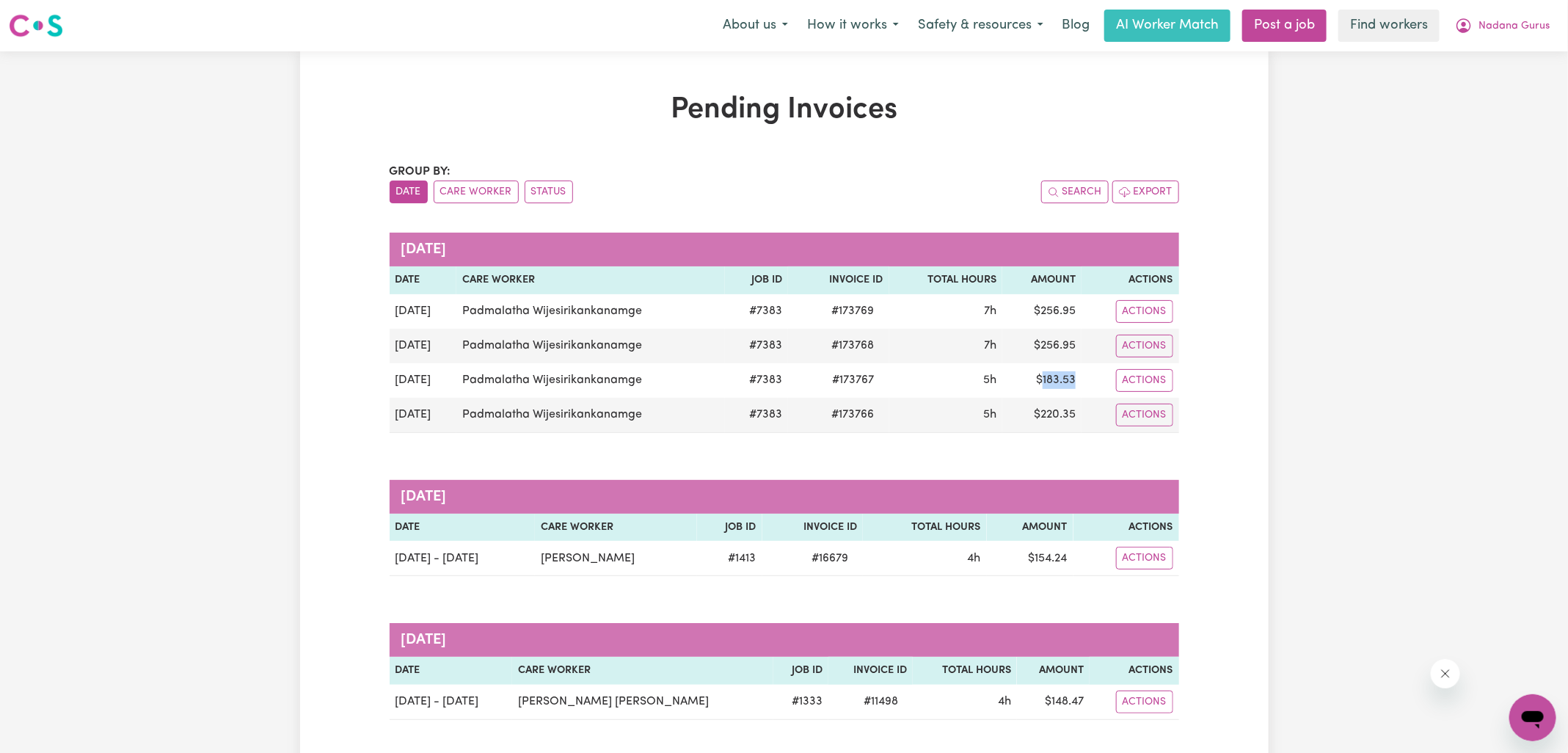
copy td "183.53"
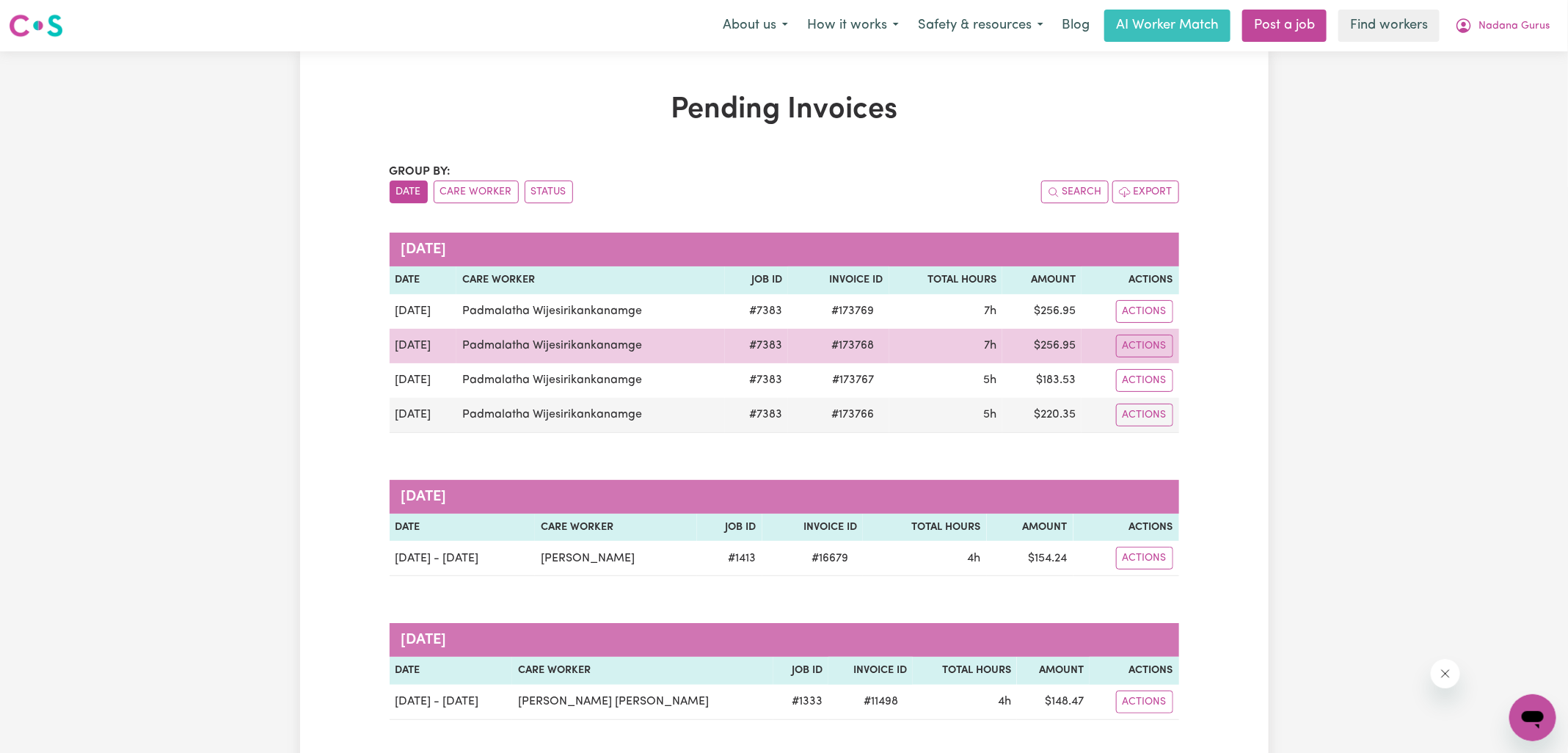
click at [1058, 348] on td "$ 256.95" at bounding box center [1041, 345] width 79 height 35
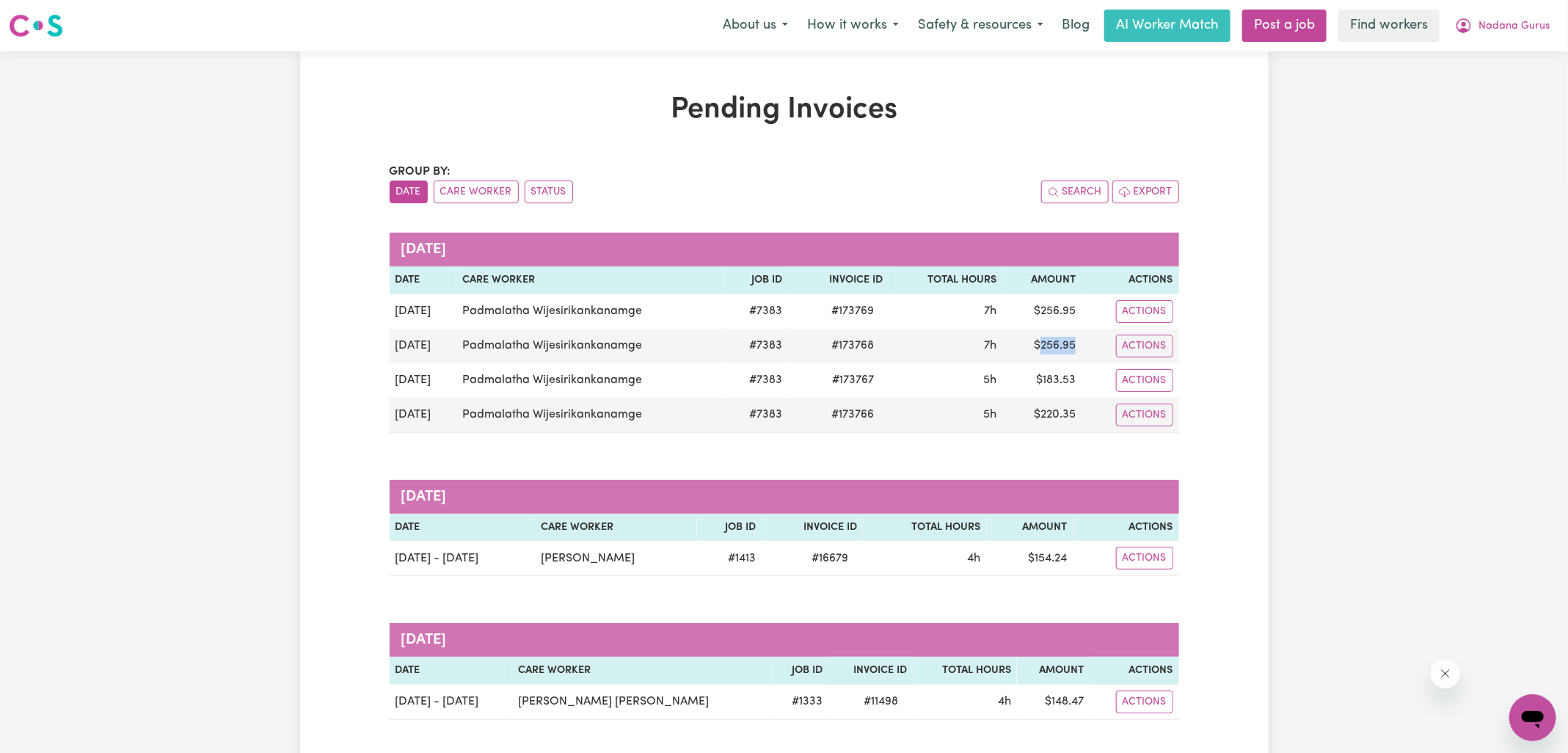
copy td "256.95"
click at [1461, 26] on icon "My Account" at bounding box center [1464, 25] width 18 height 18
click at [1460, 80] on link "Logout" at bounding box center [1500, 84] width 116 height 28
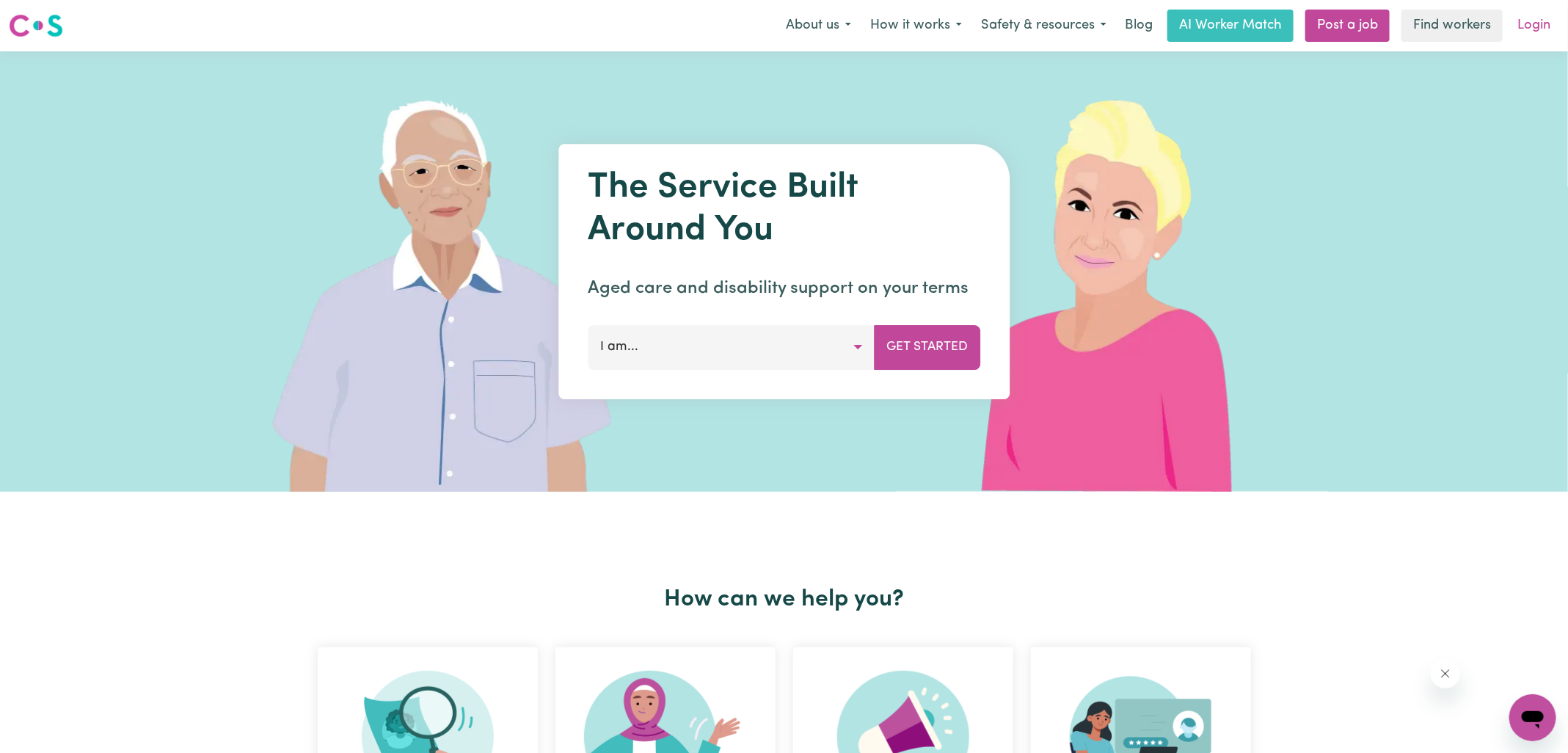
click at [1543, 26] on link "Login" at bounding box center [1534, 25] width 51 height 32
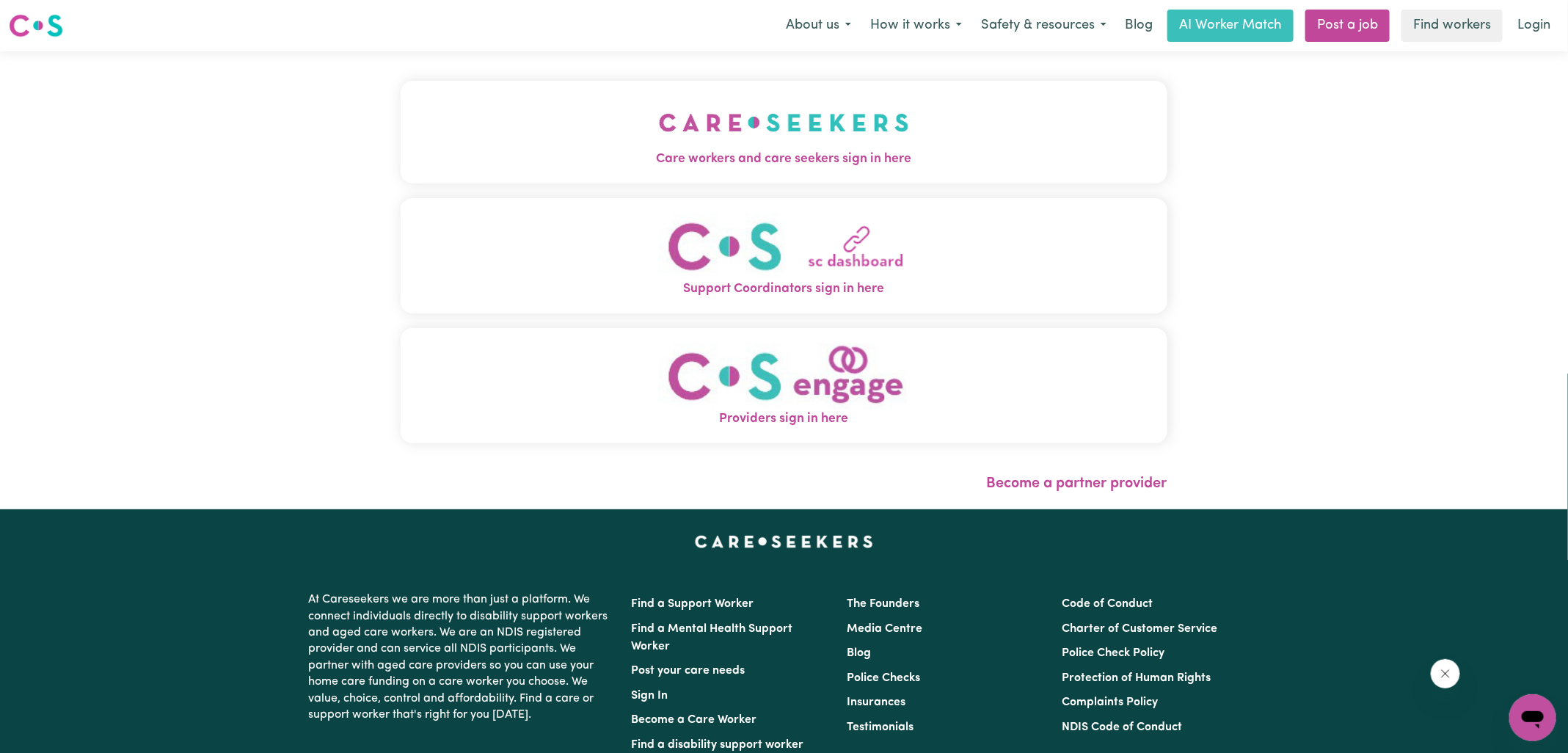
click at [520, 131] on button "Care workers and care seekers sign in here" at bounding box center [784, 132] width 767 height 103
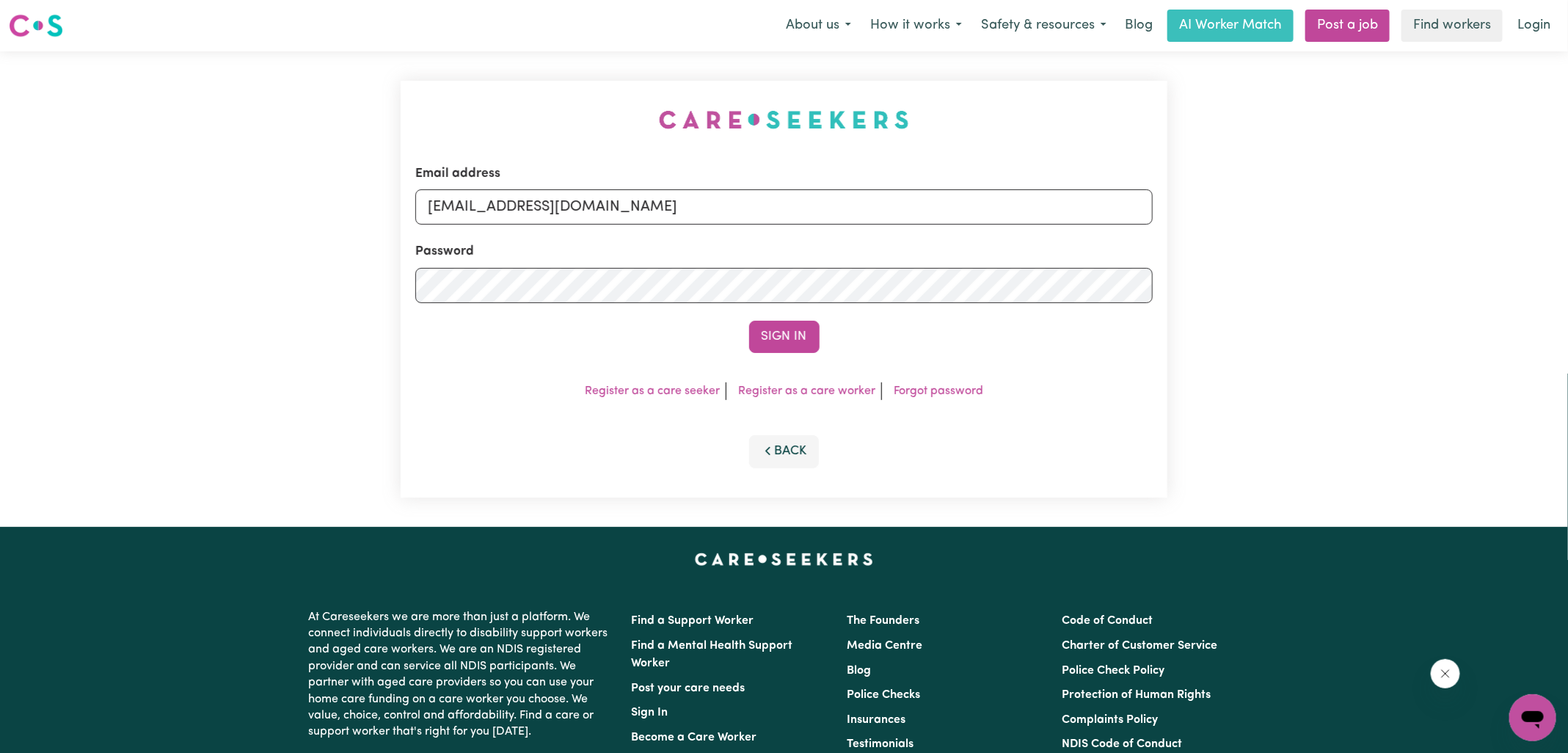
click at [625, 112] on div "Email address [EMAIL_ADDRESS][DOMAIN_NAME] Password Sign In Register as a care …" at bounding box center [784, 289] width 784 height 476
drag, startPoint x: 503, startPoint y: 207, endPoint x: 1035, endPoint y: 305, distance: 541.0
click at [1035, 322] on form "Email address [EMAIL_ADDRESS][DOMAIN_NAME] Password Sign In" at bounding box center [784, 259] width 738 height 189
type input "[EMAIL_ADDRESS][DOMAIN_NAME]"
click at [749, 321] on button "Sign In" at bounding box center [784, 337] width 71 height 32
